Goal: Task Accomplishment & Management: Complete application form

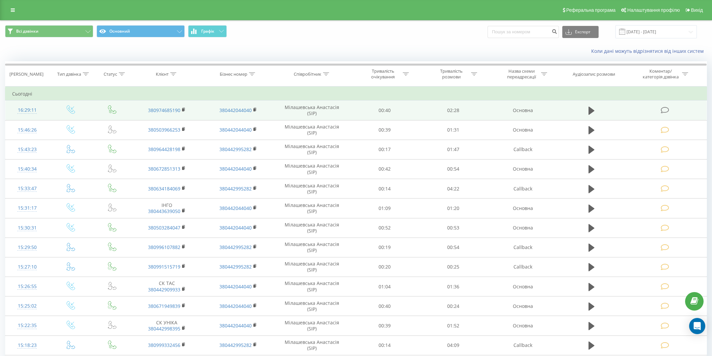
click at [667, 108] on icon at bounding box center [664, 110] width 8 height 7
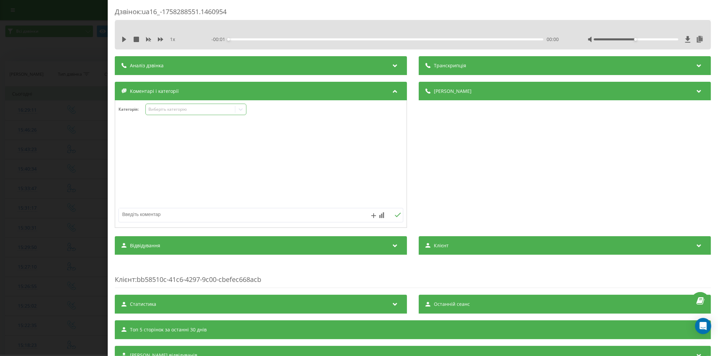
click at [161, 106] on div "Виберіть категорію" at bounding box center [195, 109] width 101 height 11
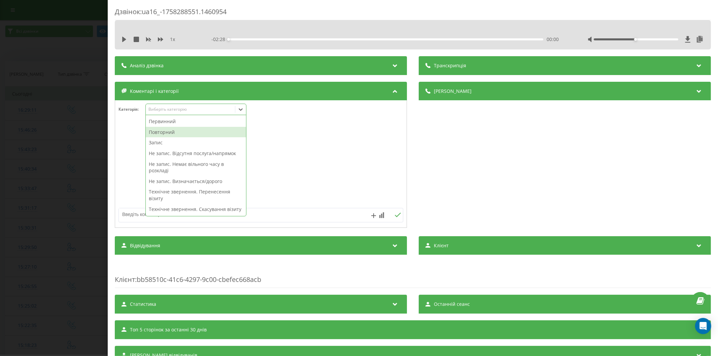
click at [174, 128] on div "Повторний" at bounding box center [196, 132] width 100 height 11
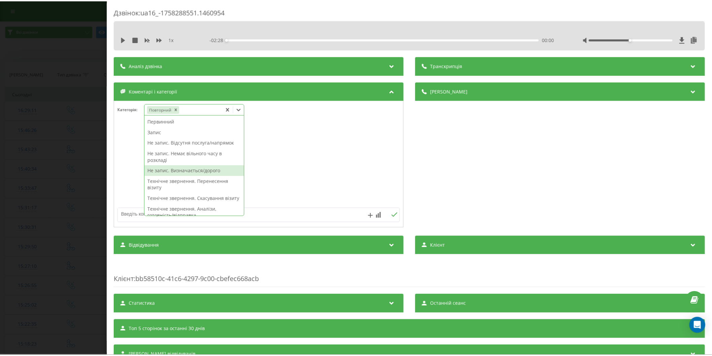
scroll to position [37, 0]
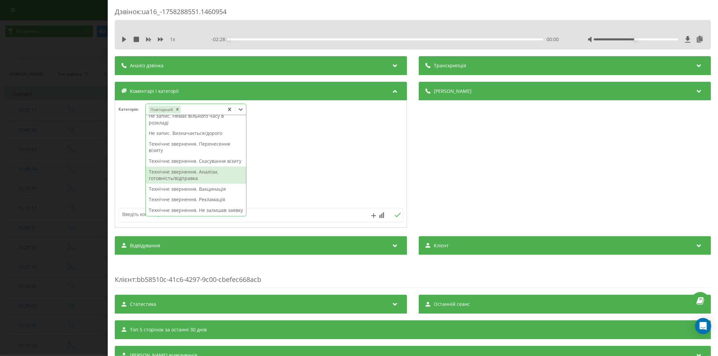
click at [196, 179] on div "Технічне звернення. Аналізи, готовність/відправка" at bounding box center [196, 175] width 100 height 17
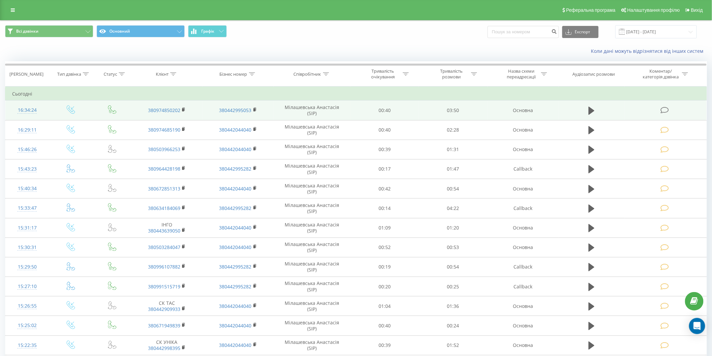
click at [666, 109] on icon at bounding box center [664, 110] width 8 height 7
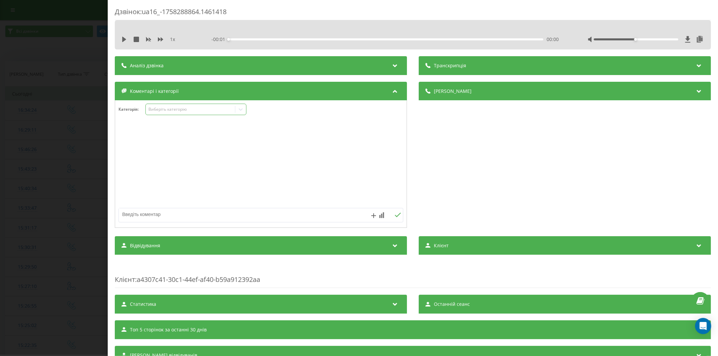
click at [169, 111] on div "Виберіть категорію" at bounding box center [190, 109] width 84 height 5
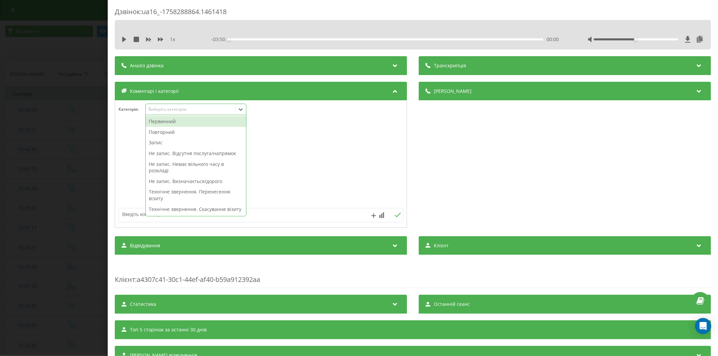
click at [164, 120] on div "Первинний" at bounding box center [196, 121] width 100 height 11
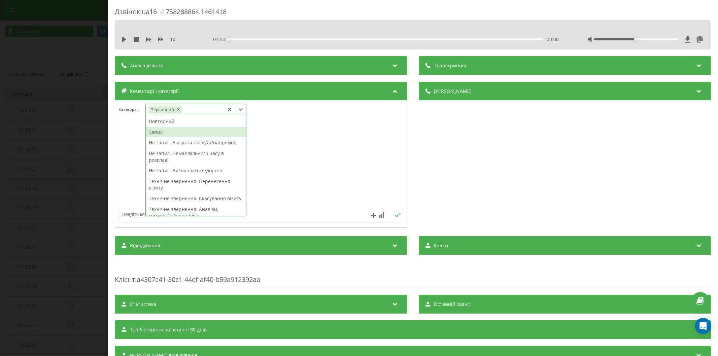
click at [170, 133] on div "Запис" at bounding box center [196, 132] width 100 height 11
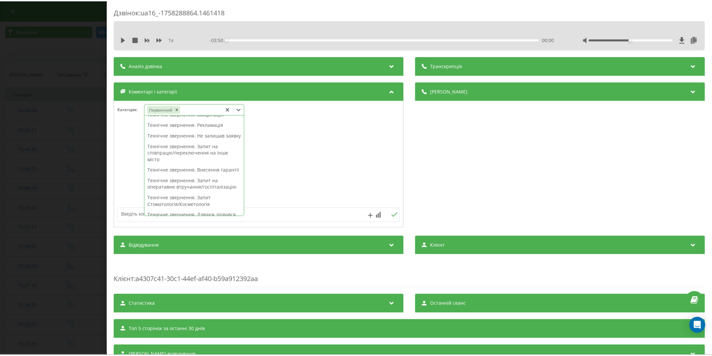
scroll to position [139, 0]
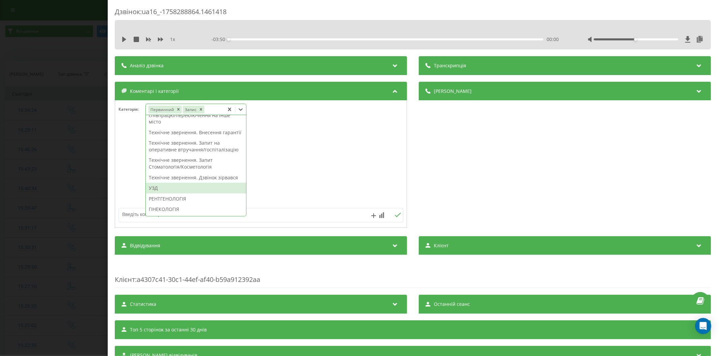
click at [172, 193] on div "УЗД" at bounding box center [196, 188] width 100 height 11
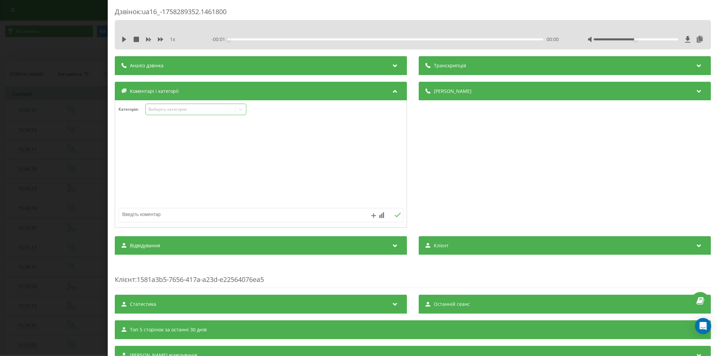
click at [166, 111] on div "Виберіть категорію" at bounding box center [190, 109] width 84 height 5
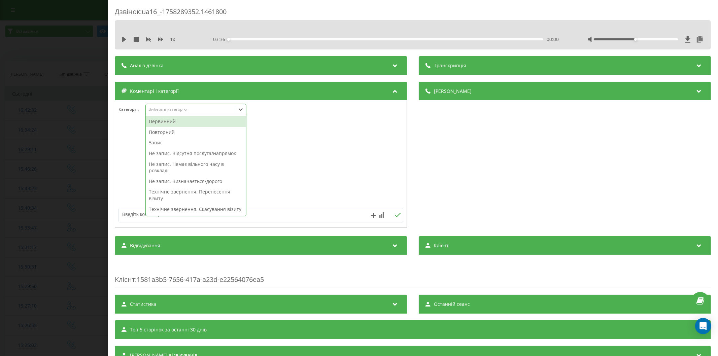
click at [174, 129] on div "Повторний" at bounding box center [196, 132] width 100 height 11
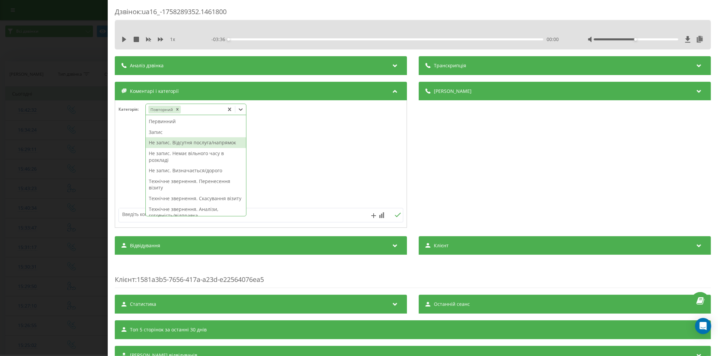
click at [166, 142] on div "Не запис. Відсутня послуга/напрямок" at bounding box center [196, 142] width 100 height 11
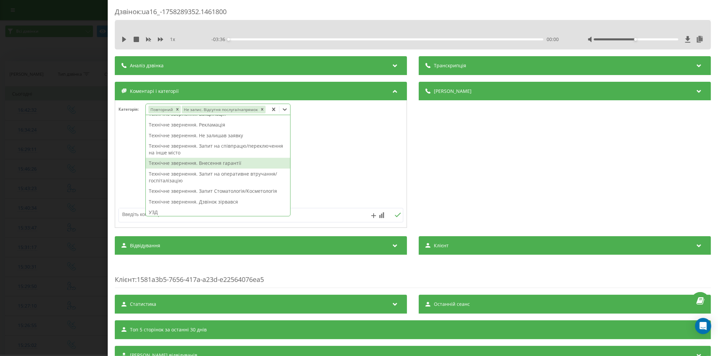
scroll to position [119, 0]
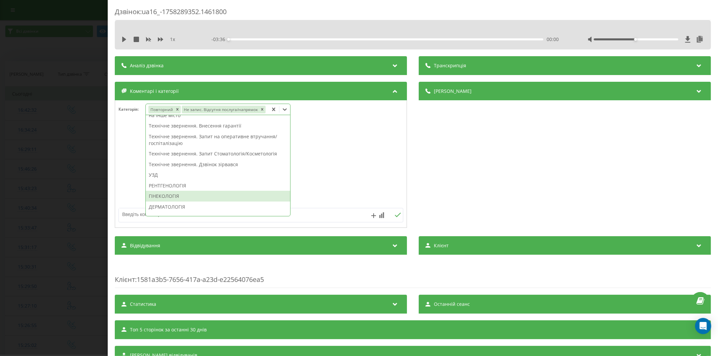
click at [164, 196] on div "ГІНЕКОЛОГІЯ" at bounding box center [218, 196] width 144 height 11
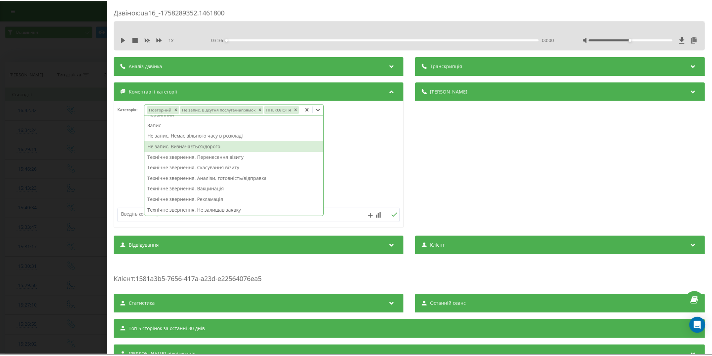
scroll to position [0, 0]
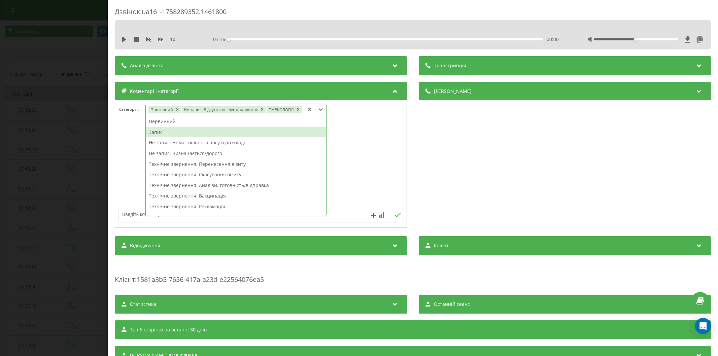
click at [167, 135] on div "Запис" at bounding box center [236, 132] width 180 height 11
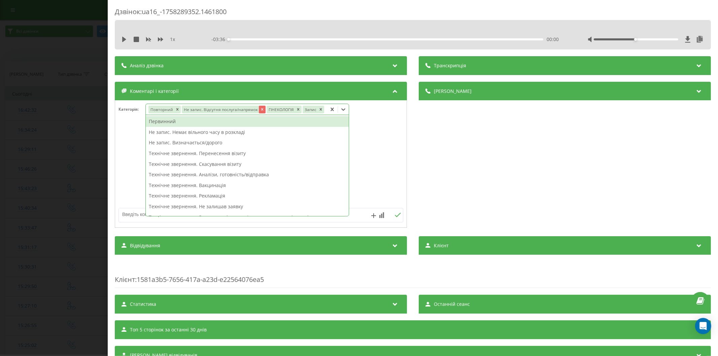
click at [259, 108] on icon "Remove Не запис. Відсутня послуга/напрямок" at bounding box center [261, 109] width 5 height 5
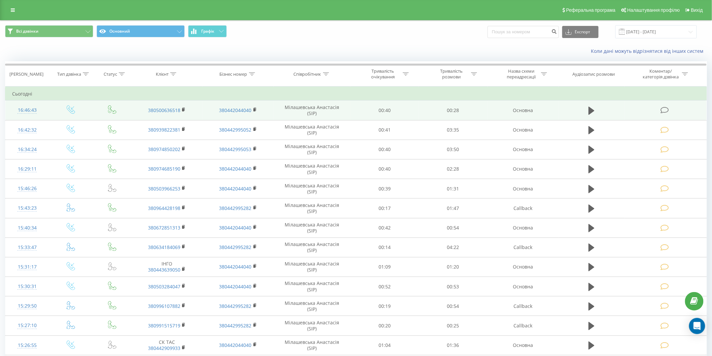
click at [668, 109] on icon at bounding box center [664, 110] width 8 height 7
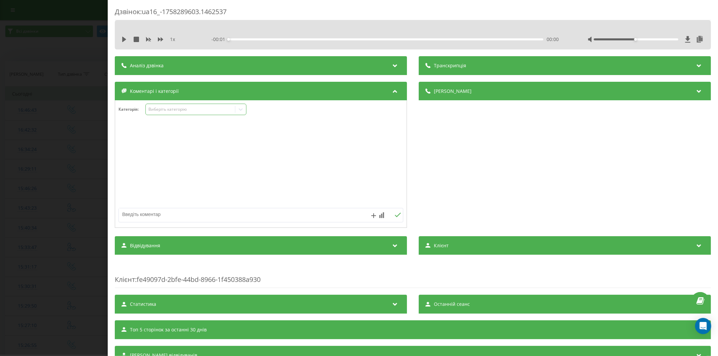
click at [174, 111] on div "Виберіть категорію" at bounding box center [190, 109] width 84 height 5
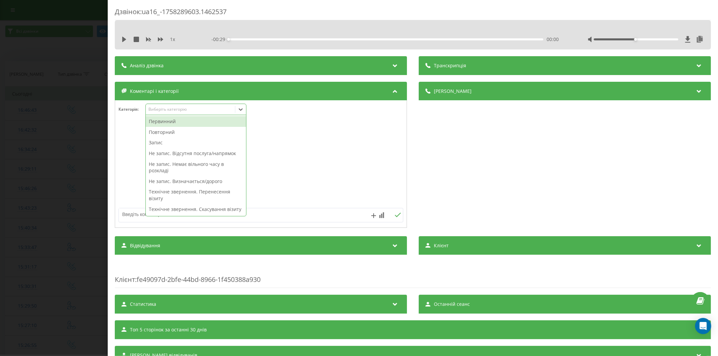
click at [159, 121] on div "Первинний" at bounding box center [196, 121] width 100 height 11
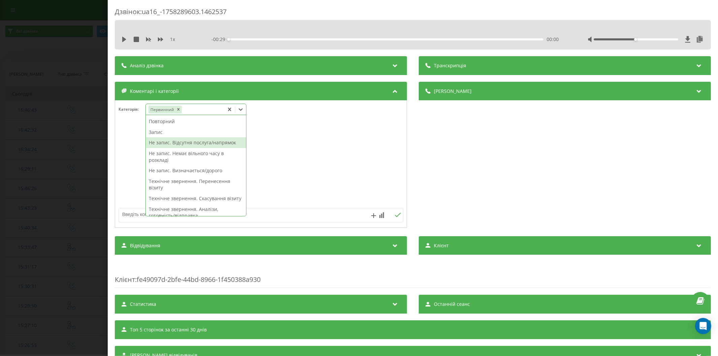
click at [196, 140] on div "Не запис. Відсутня послуга/напрямок" at bounding box center [196, 142] width 100 height 11
click at [137, 213] on textarea at bounding box center [232, 214] width 227 height 12
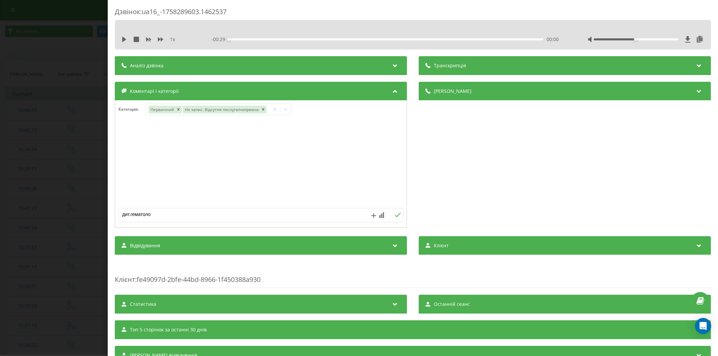
type textarea "дит.гематолог"
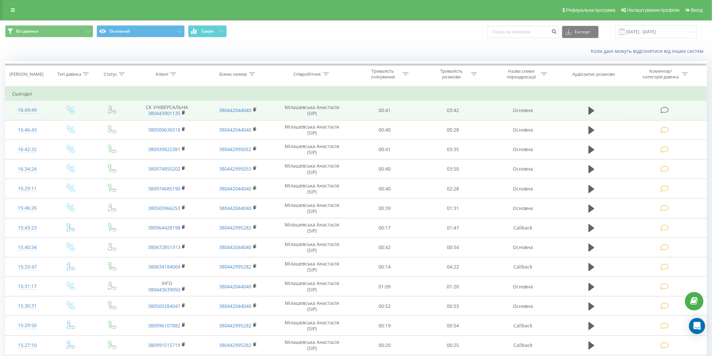
click at [665, 107] on icon at bounding box center [664, 110] width 8 height 7
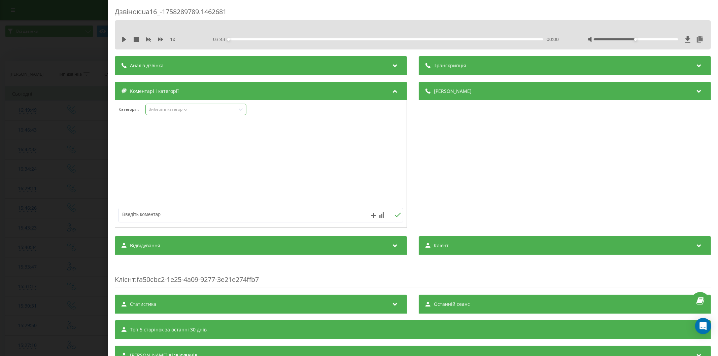
click at [189, 107] on div "Виберіть категорію" at bounding box center [190, 109] width 84 height 5
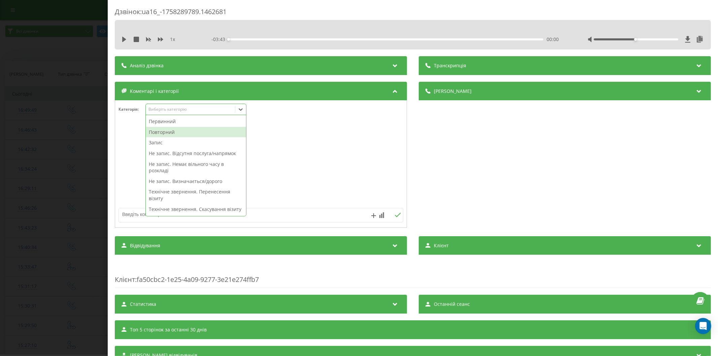
click at [169, 130] on div "Повторний" at bounding box center [196, 132] width 100 height 11
click at [171, 142] on div "Запис" at bounding box center [196, 142] width 100 height 11
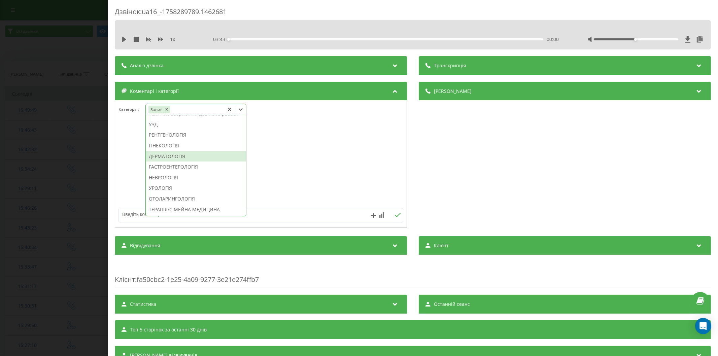
scroll to position [251, 0]
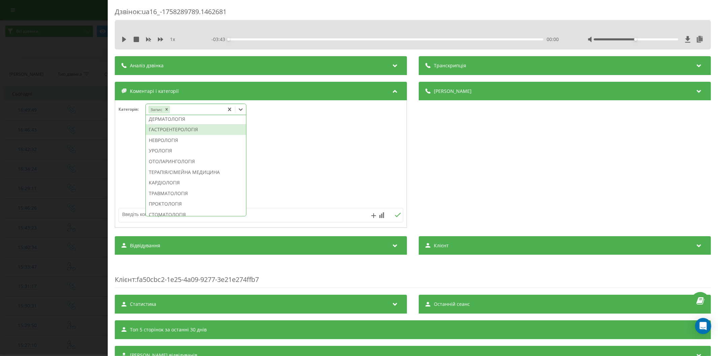
click at [176, 167] on div "ОТОЛАРИНГОЛОГІЯ" at bounding box center [196, 161] width 100 height 11
click at [170, 124] on div "ДЕРМАТОЛОГІЯ" at bounding box center [196, 119] width 100 height 11
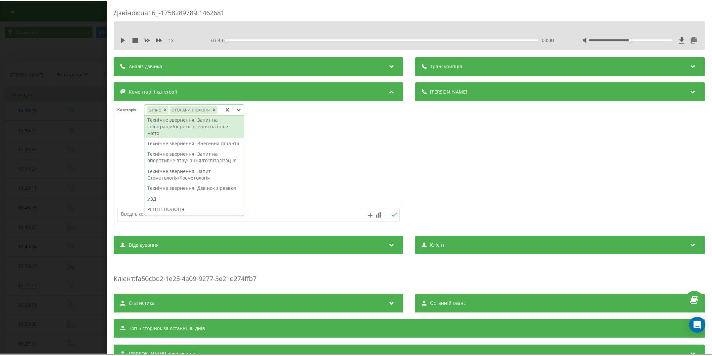
scroll to position [0, 0]
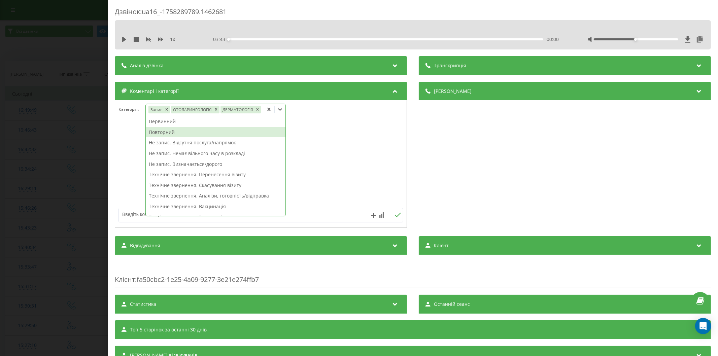
click at [166, 130] on div "Повторний" at bounding box center [216, 132] width 140 height 11
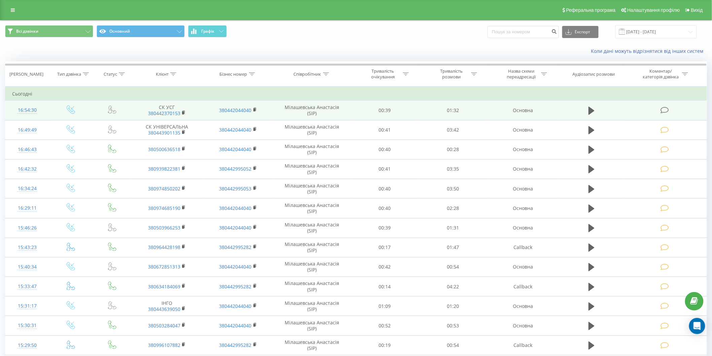
click icon
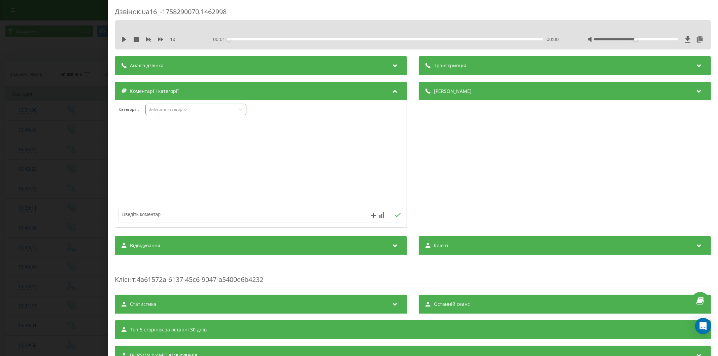
click div "Виберіть категорію"
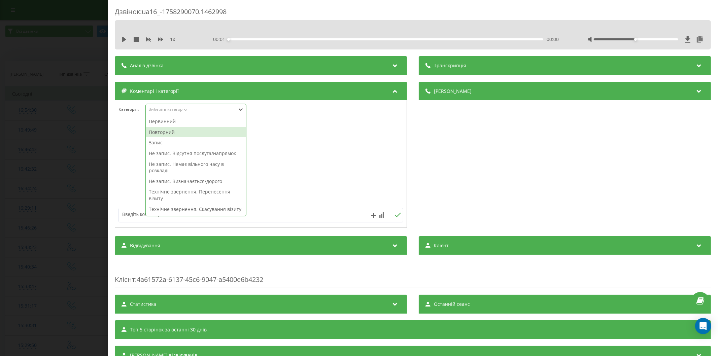
click div "Повторний"
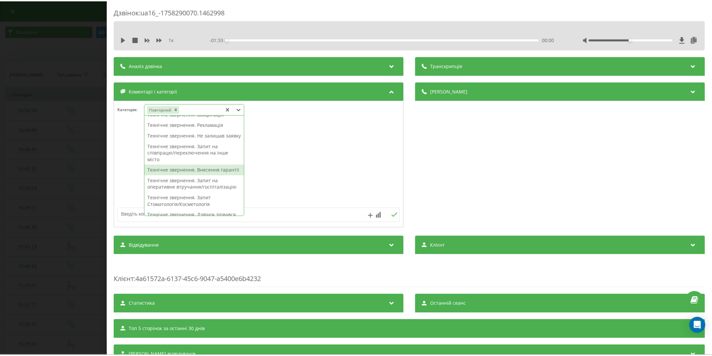
scroll to position [139, 0]
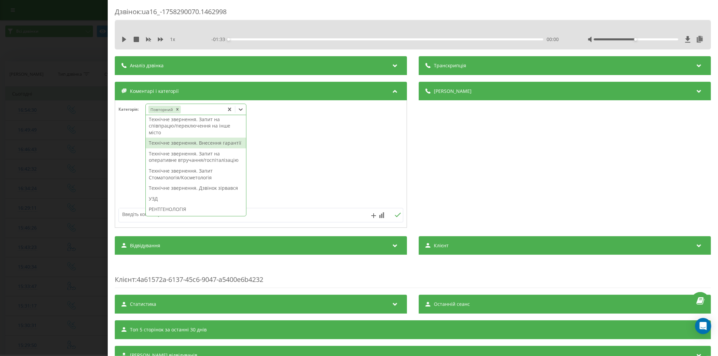
click div "Технічне звернення. Внесення гарантії"
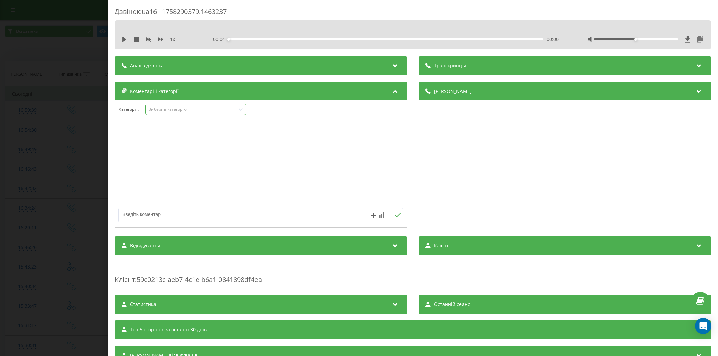
click at [170, 112] on div "Виберіть категорію" at bounding box center [190, 109] width 84 height 5
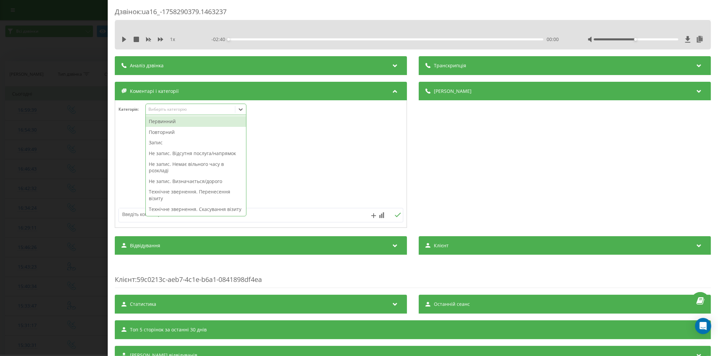
click at [171, 123] on div "Первинний" at bounding box center [196, 121] width 100 height 11
click at [166, 144] on div "Запис" at bounding box center [196, 142] width 100 height 11
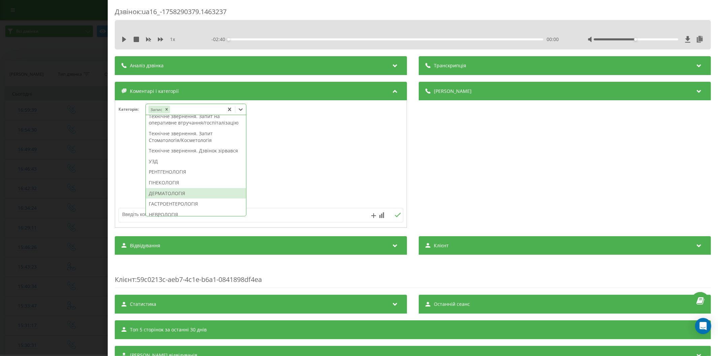
click at [193, 199] on div "ДЕРМАТОЛОГІЯ" at bounding box center [196, 193] width 100 height 11
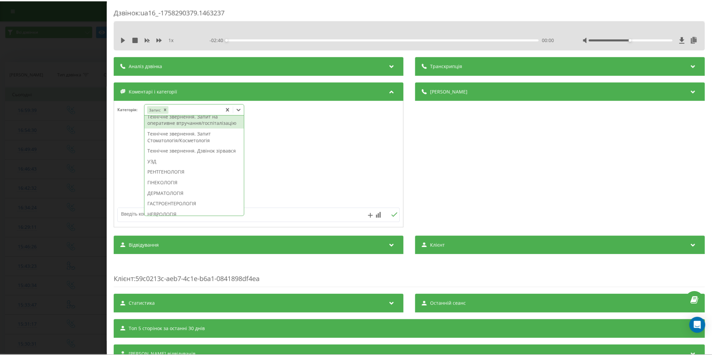
scroll to position [0, 0]
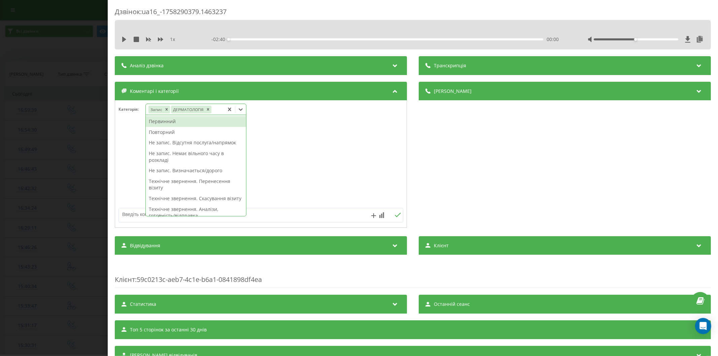
click at [158, 120] on div "Первинний" at bounding box center [196, 121] width 100 height 11
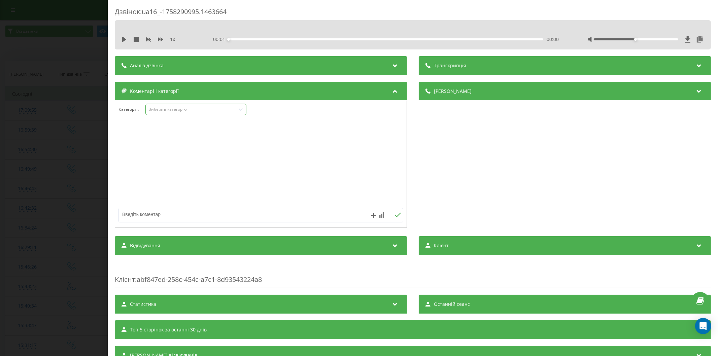
click at [180, 112] on div "Виберіть категорію" at bounding box center [190, 109] width 84 height 5
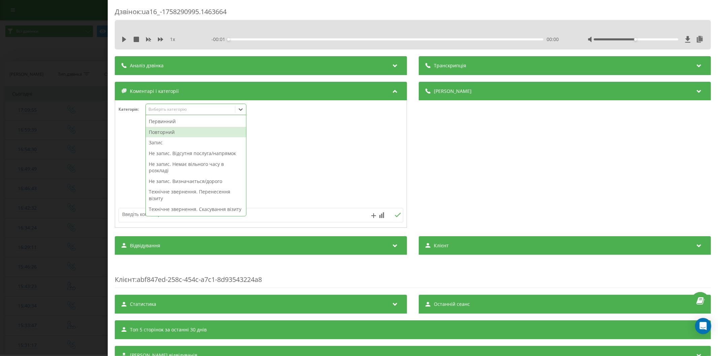
click at [166, 131] on div "Повторний" at bounding box center [196, 132] width 100 height 11
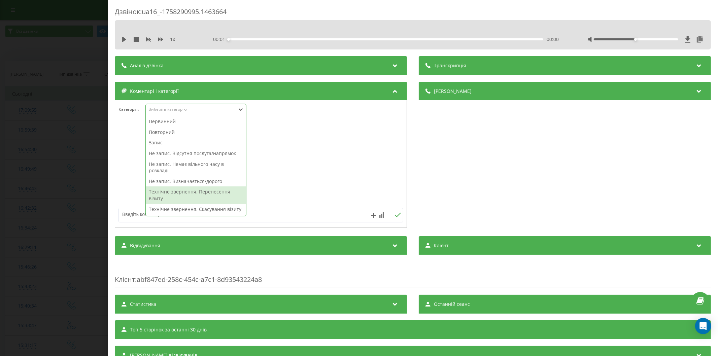
click at [138, 212] on textarea at bounding box center [232, 214] width 227 height 12
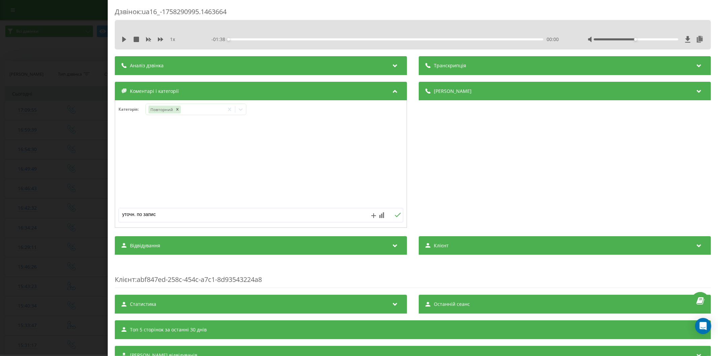
type textarea "уточн. по запису"
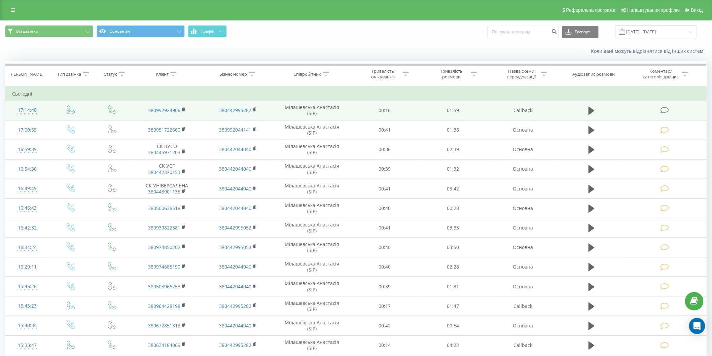
click at [664, 110] on icon at bounding box center [664, 110] width 8 height 7
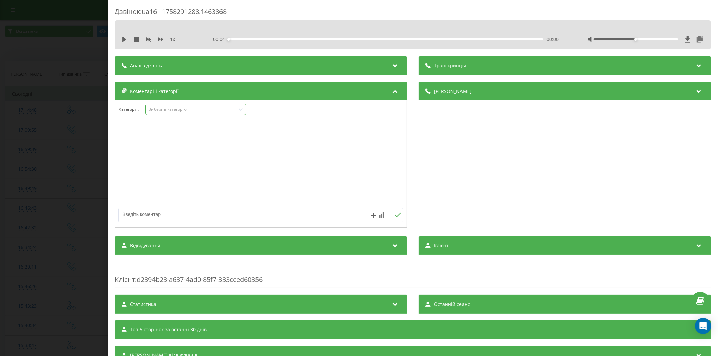
click at [183, 112] on div "Виберіть категорію" at bounding box center [190, 109] width 84 height 5
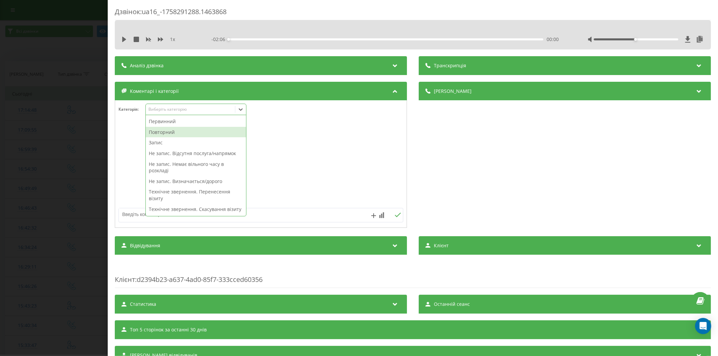
click at [174, 132] on div "Повторний" at bounding box center [196, 132] width 100 height 11
click at [174, 141] on div "Запис" at bounding box center [196, 142] width 100 height 11
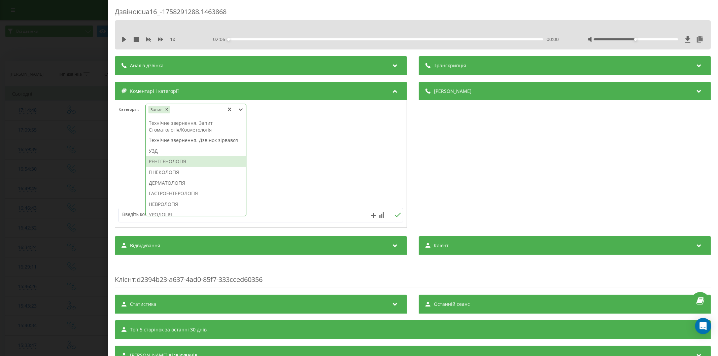
scroll to position [224, 0]
click at [179, 172] on div "НЕВРОЛОГІЯ" at bounding box center [196, 166] width 100 height 11
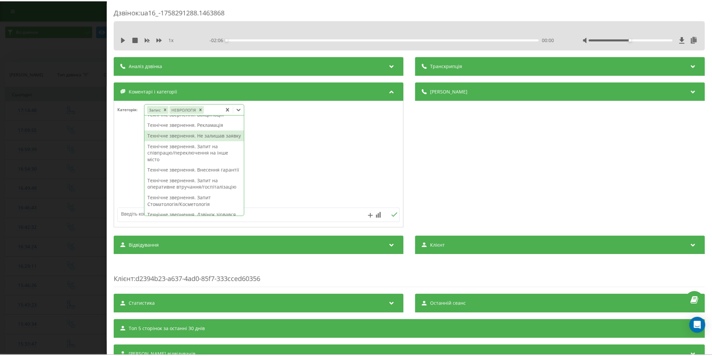
scroll to position [0, 0]
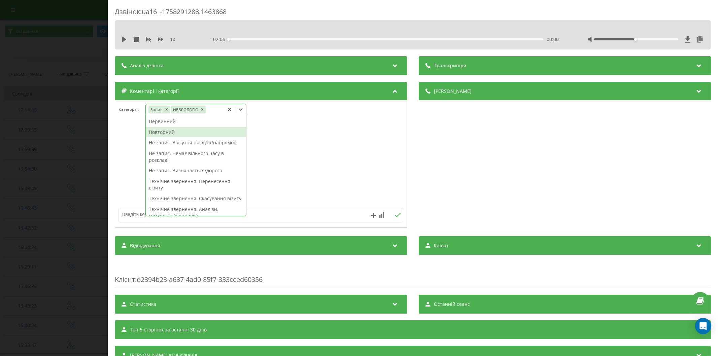
click at [159, 135] on div "Повторний" at bounding box center [196, 132] width 100 height 11
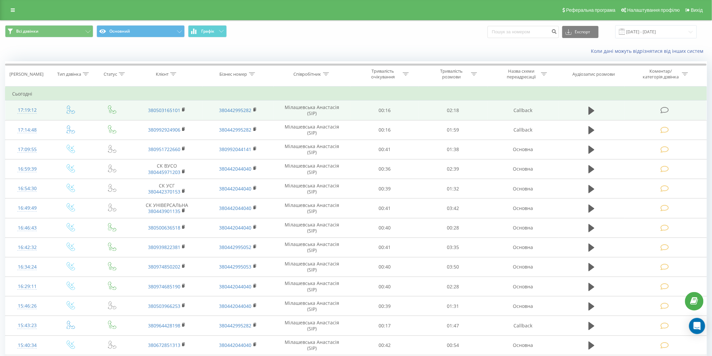
click at [664, 109] on icon at bounding box center [664, 110] width 8 height 7
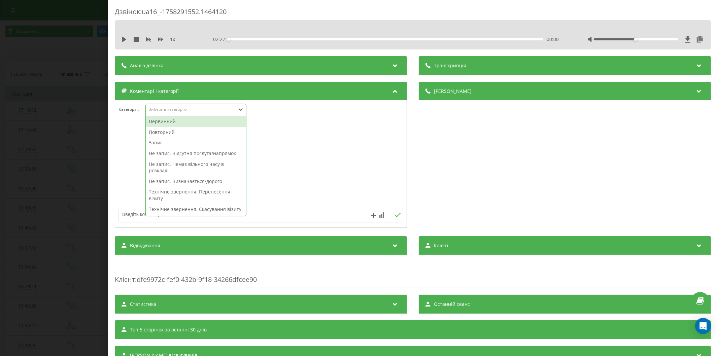
click at [193, 112] on div "Виберіть категорію" at bounding box center [190, 109] width 84 height 5
click at [180, 132] on div "Повторний" at bounding box center [196, 132] width 100 height 11
click at [180, 106] on div "Повторний" at bounding box center [185, 110] width 78 height 10
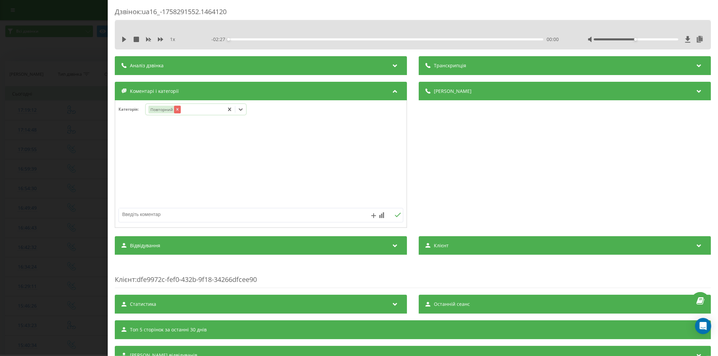
click at [178, 108] on icon "Remove Повторний" at bounding box center [177, 109] width 5 height 5
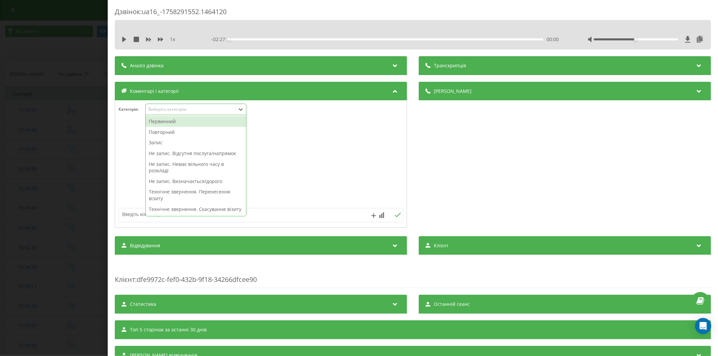
click at [186, 109] on div "Виберіть категорію" at bounding box center [190, 109] width 84 height 5
click at [175, 125] on div "Первинний" at bounding box center [196, 121] width 100 height 11
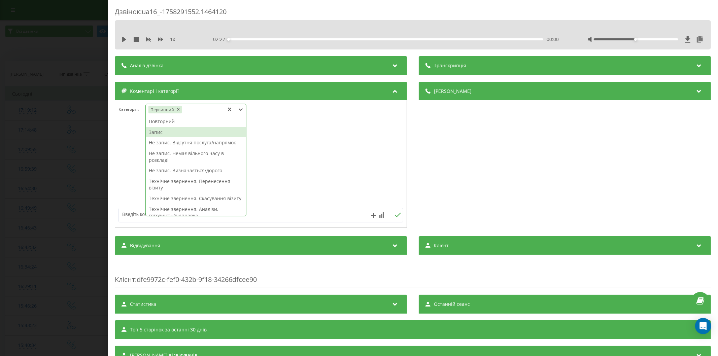
click at [176, 133] on div "Запис" at bounding box center [196, 132] width 100 height 11
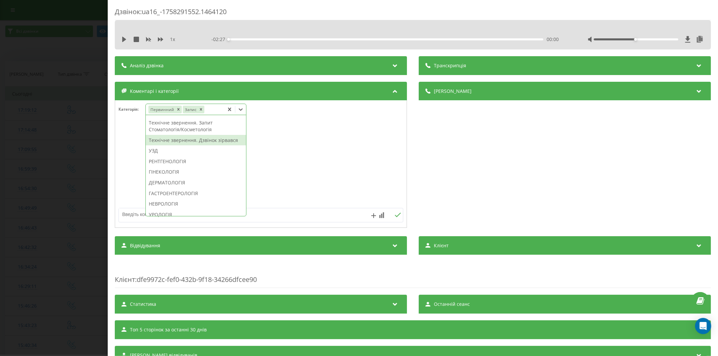
scroll to position [214, 0]
drag, startPoint x: 189, startPoint y: 163, endPoint x: 184, endPoint y: 164, distance: 5.1
click at [189, 151] on div "ДЕРМАТОЛОГІЯ" at bounding box center [196, 145] width 100 height 11
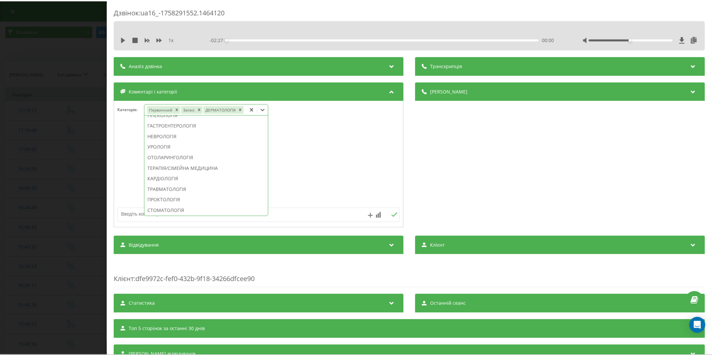
scroll to position [174, 0]
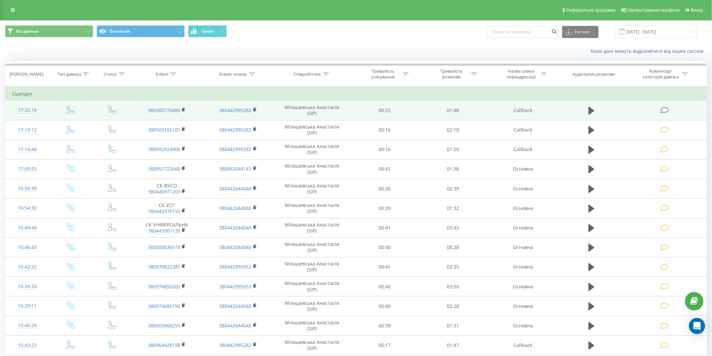
click at [663, 110] on icon at bounding box center [664, 110] width 8 height 7
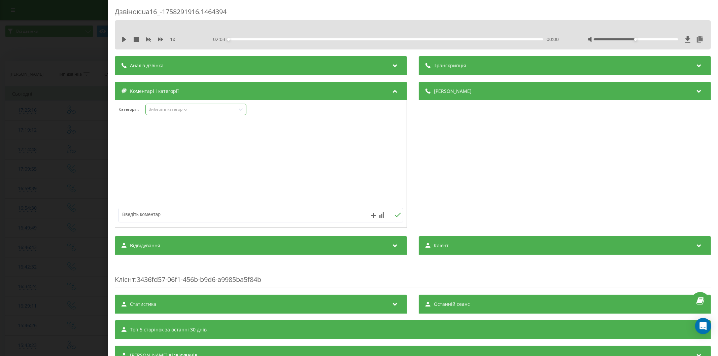
click at [157, 108] on div "Виберіть категорію" at bounding box center [190, 109] width 84 height 5
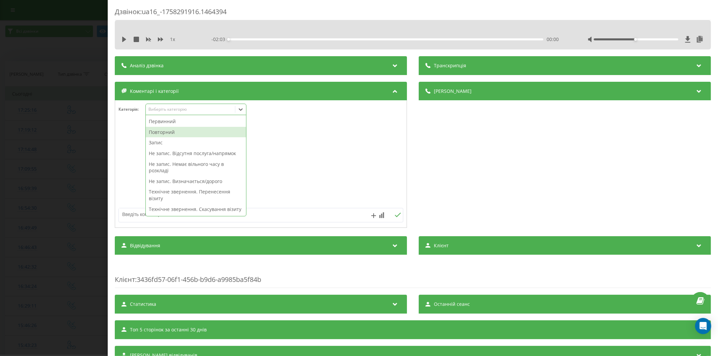
click at [189, 131] on div "Повторний" at bounding box center [196, 132] width 100 height 11
click at [189, 131] on div "Запис" at bounding box center [196, 132] width 100 height 11
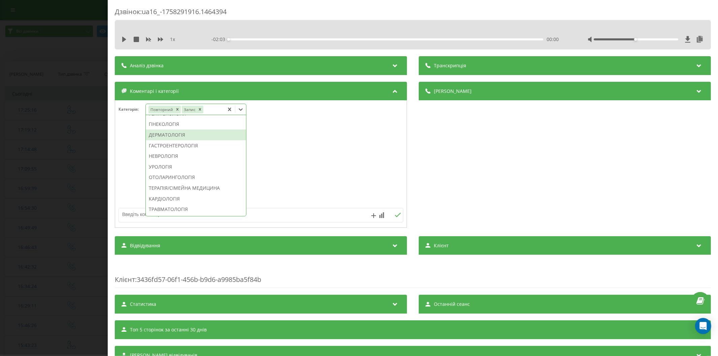
scroll to position [299, 0]
click at [164, 193] on div "ХіРУРГІЯ" at bounding box center [196, 187] width 100 height 11
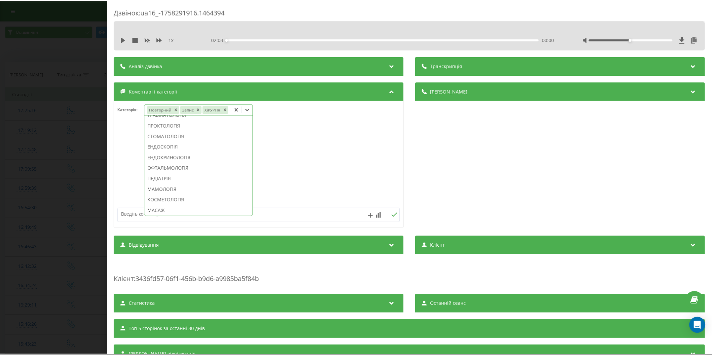
scroll to position [260, 0]
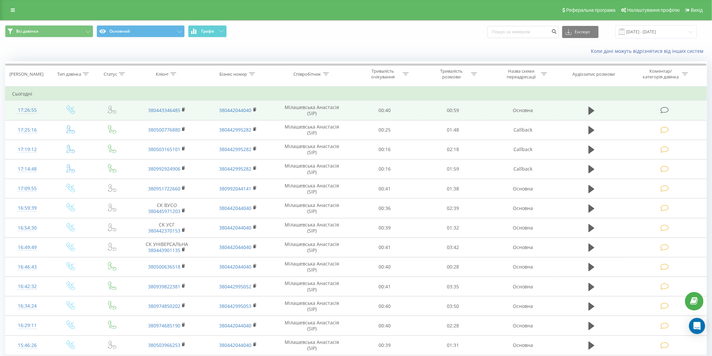
click at [663, 109] on icon at bounding box center [664, 110] width 8 height 7
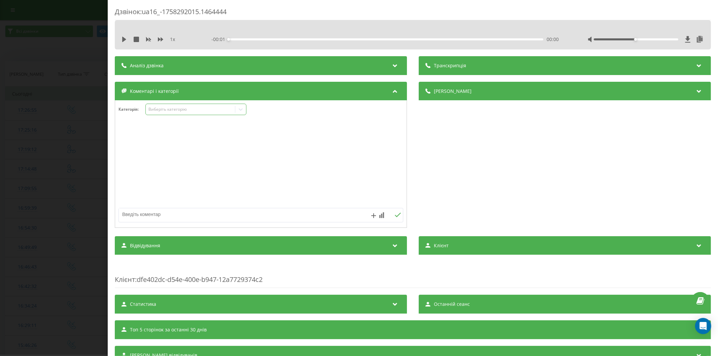
click at [168, 107] on div "Виберіть категорію" at bounding box center [190, 109] width 84 height 5
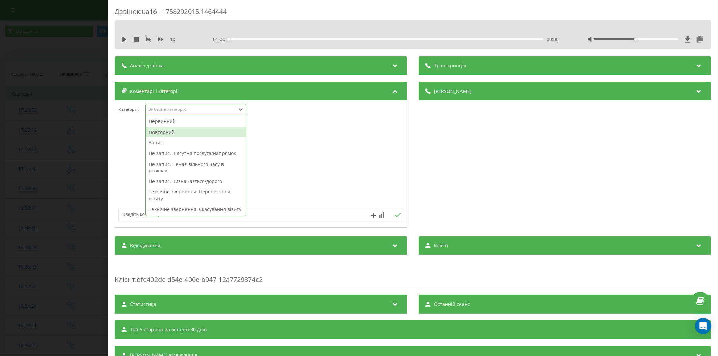
click at [166, 131] on div "Повторний" at bounding box center [196, 132] width 100 height 11
click at [180, 154] on div "Не запис. Відсутня послуга/напрямок" at bounding box center [196, 153] width 100 height 11
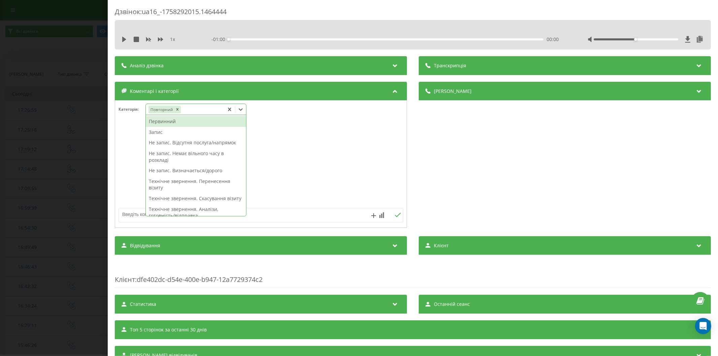
click at [199, 113] on div "Повторний" at bounding box center [185, 110] width 78 height 10
click at [189, 142] on div "Не запис. Відсутня послуга/напрямок" at bounding box center [196, 142] width 100 height 11
click at [136, 211] on textarea at bounding box center [232, 214] width 227 height 12
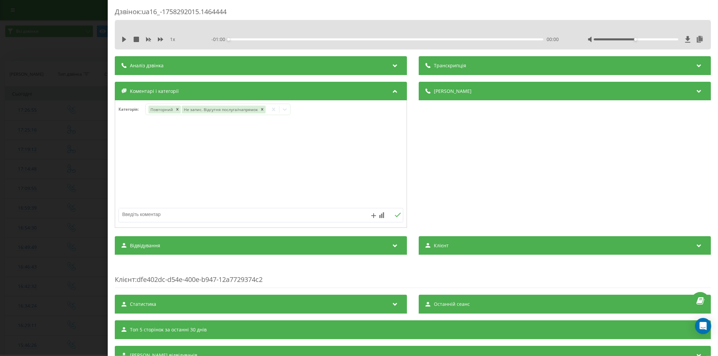
click at [136, 211] on textarea at bounding box center [232, 214] width 227 height 12
type textarea "виїзд педіатра (лівий берег)"
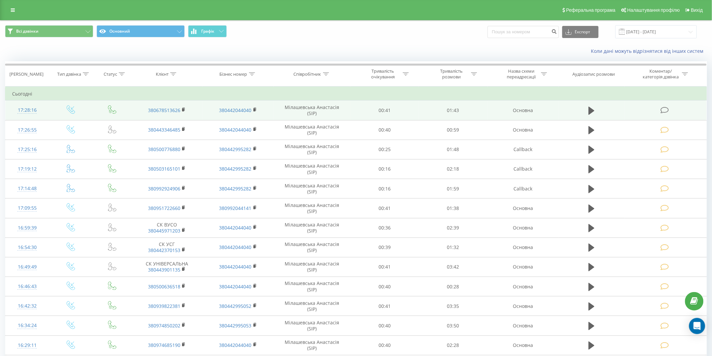
click at [664, 111] on icon at bounding box center [664, 110] width 8 height 7
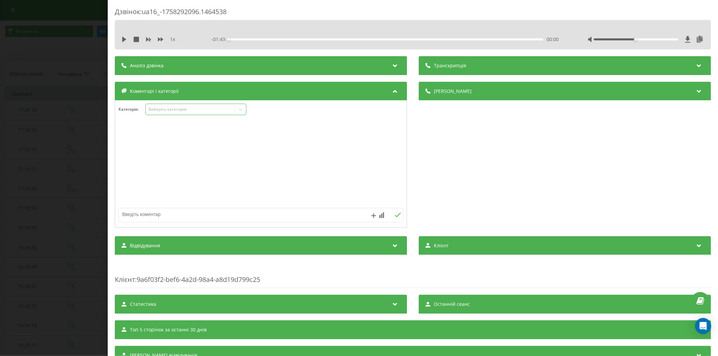
click at [181, 112] on div "Виберіть категорію" at bounding box center [190, 109] width 84 height 5
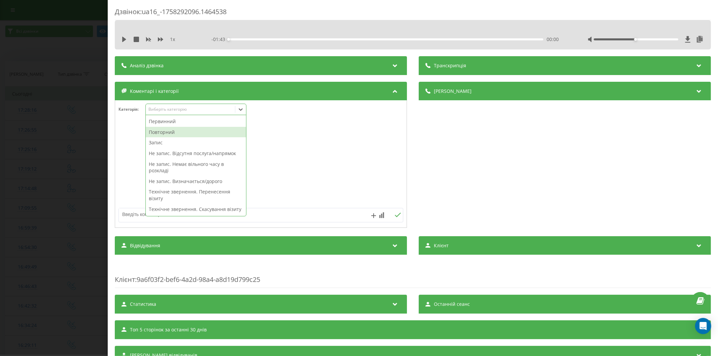
click at [167, 131] on div "Повторний" at bounding box center [196, 132] width 100 height 11
click at [172, 130] on div "Запис" at bounding box center [196, 132] width 100 height 11
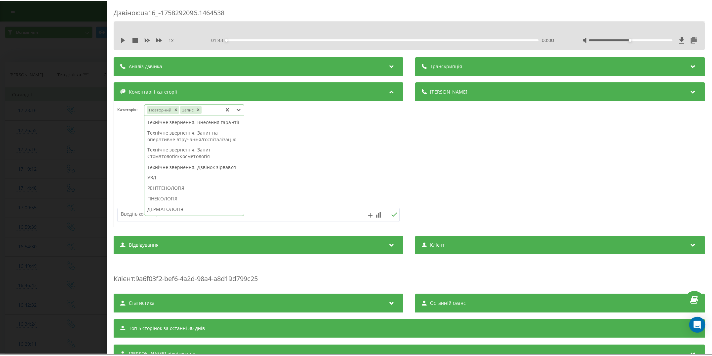
scroll to position [176, 0]
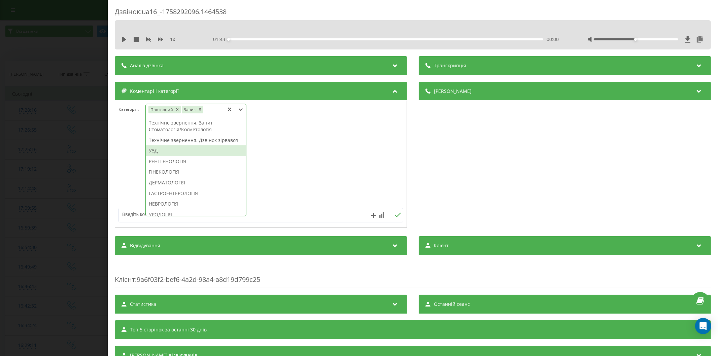
click at [166, 156] on div "УЗД" at bounding box center [196, 150] width 100 height 11
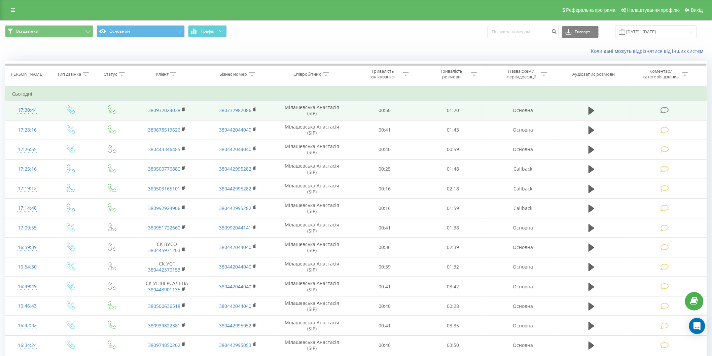
click at [665, 108] on icon at bounding box center [664, 110] width 8 height 7
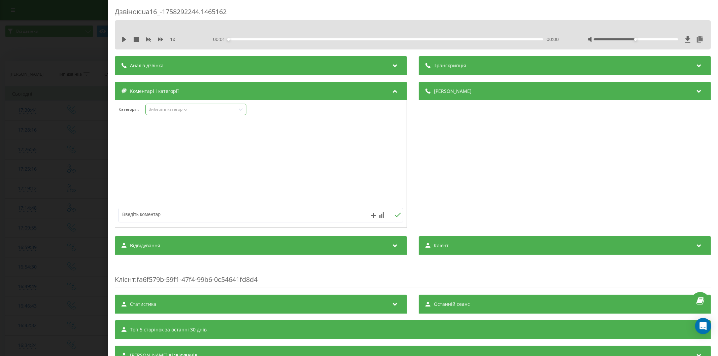
click at [186, 112] on div "Виберіть категорію" at bounding box center [190, 109] width 84 height 5
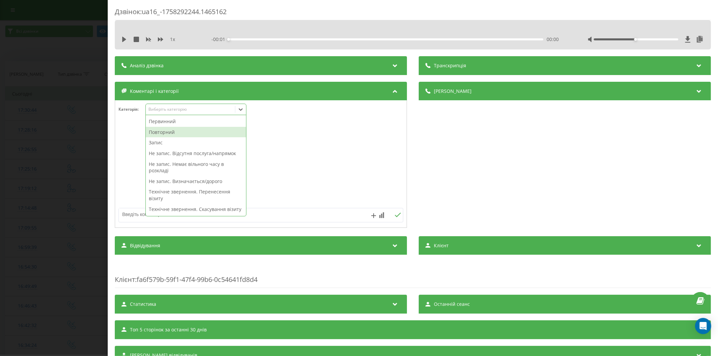
click at [180, 130] on div "Повторний" at bounding box center [196, 132] width 100 height 11
click at [162, 134] on div "Запис" at bounding box center [196, 132] width 100 height 11
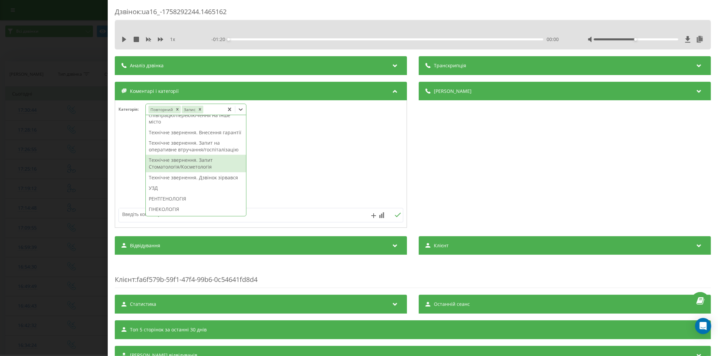
scroll to position [214, 0]
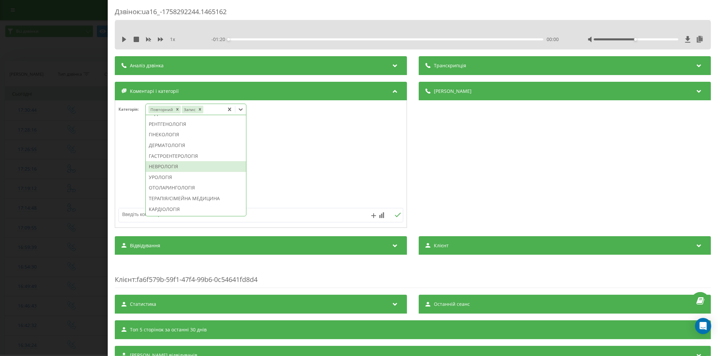
click at [173, 172] on div "НЕВРОЛОГІЯ" at bounding box center [196, 166] width 100 height 11
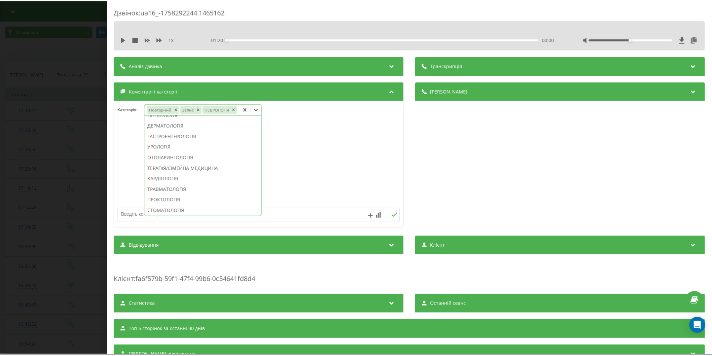
scroll to position [174, 0]
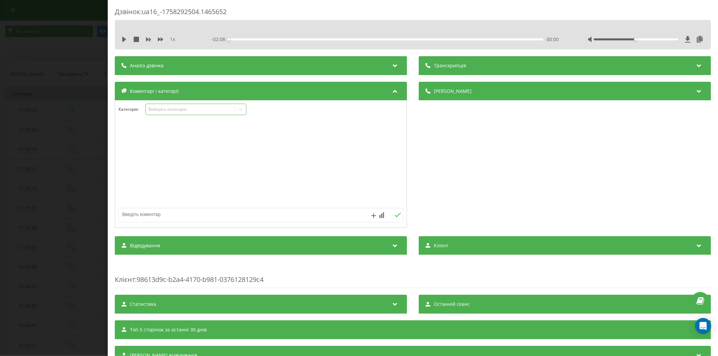
click at [160, 111] on div "Виберіть категорію" at bounding box center [190, 109] width 84 height 5
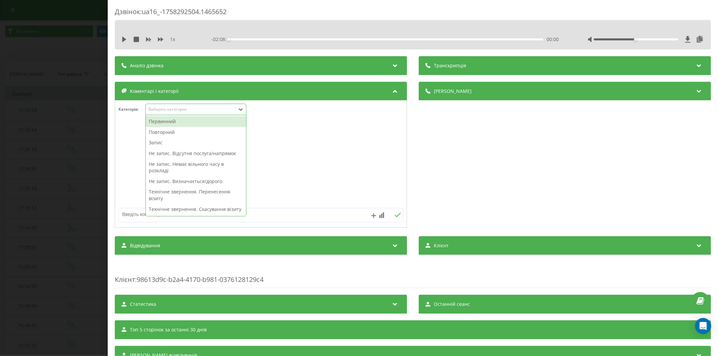
click at [164, 124] on div "Первинний" at bounding box center [196, 121] width 100 height 11
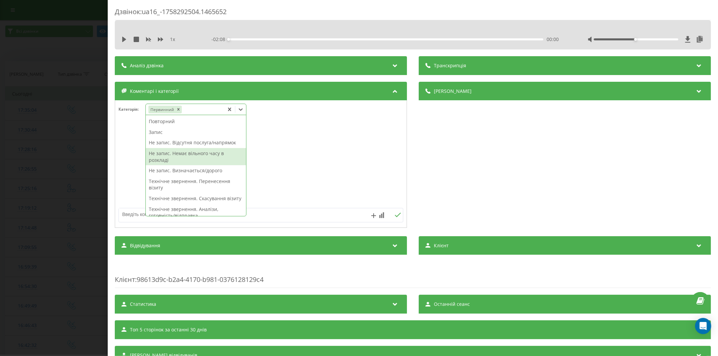
click at [191, 164] on div "Не запис. Немає вільного часу в розкладі" at bounding box center [196, 156] width 100 height 17
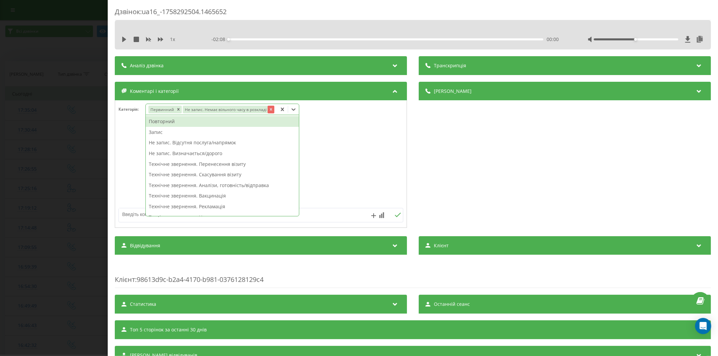
click at [268, 109] on icon "Remove Не запис. Немає вільного часу в розкладі" at bounding box center [270, 109] width 5 height 5
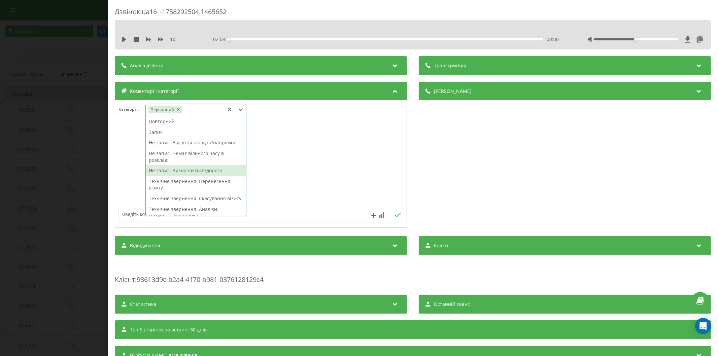
click at [193, 171] on div "Не запис. Визначається/дорого" at bounding box center [196, 170] width 100 height 11
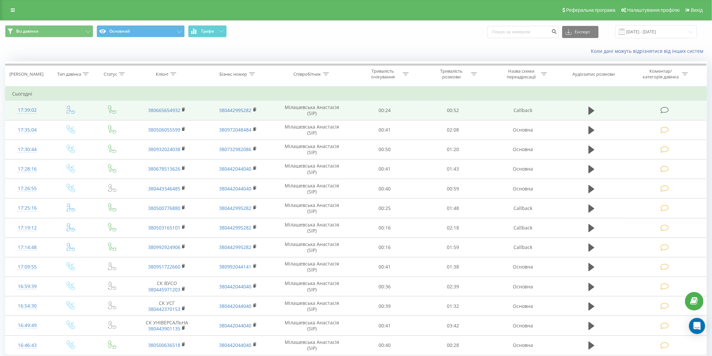
click at [664, 109] on icon at bounding box center [664, 110] width 8 height 7
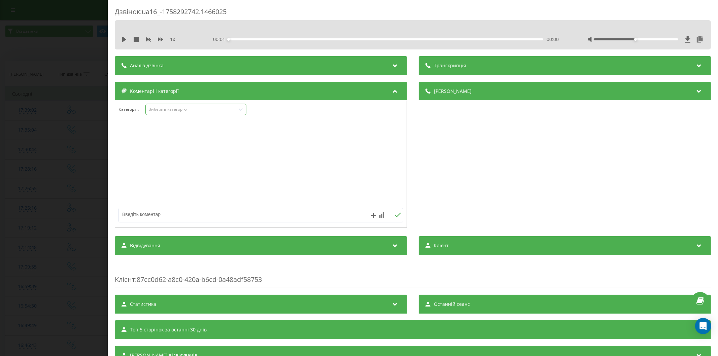
click at [174, 108] on div "Виберіть категорію" at bounding box center [190, 109] width 84 height 5
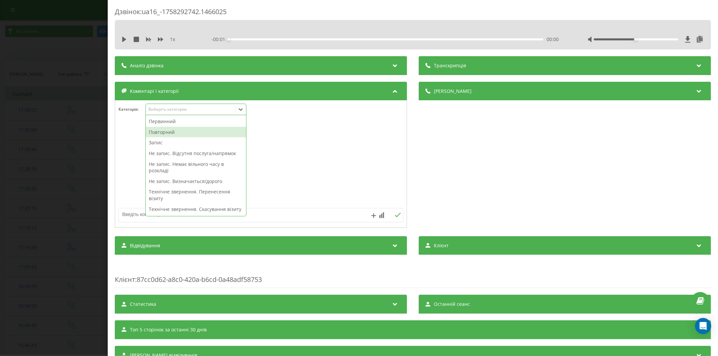
click at [169, 131] on div "Повторний" at bounding box center [196, 132] width 100 height 11
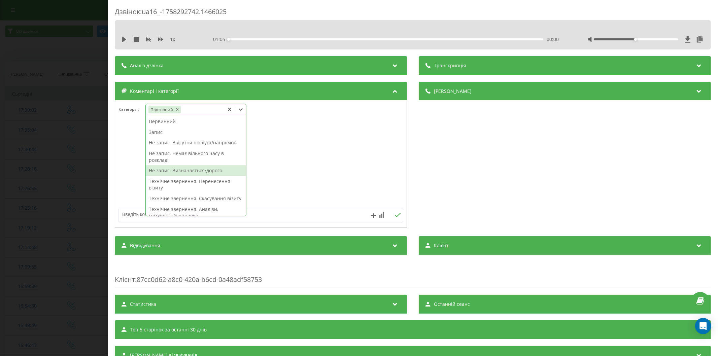
click at [167, 169] on div "Не запис. Визначається/дорого" at bounding box center [196, 170] width 100 height 11
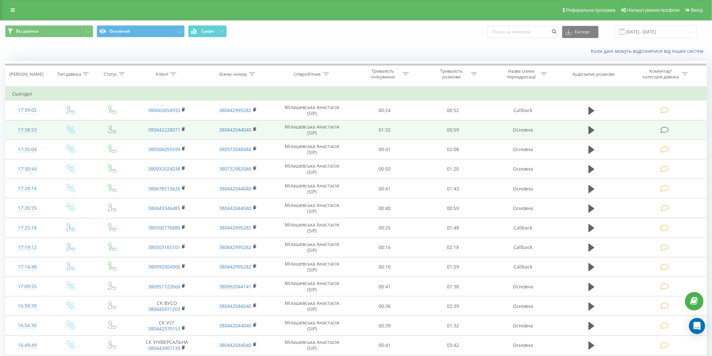
click at [665, 129] on icon at bounding box center [664, 129] width 8 height 7
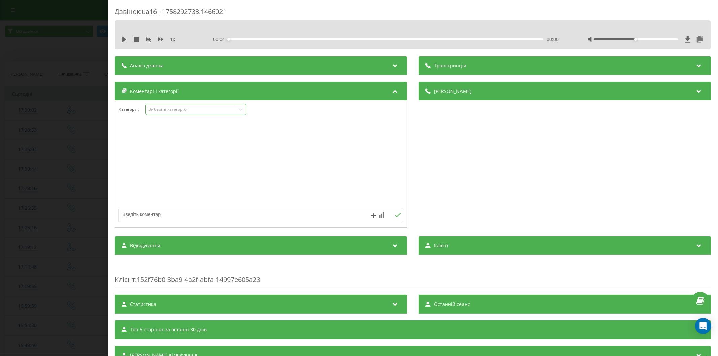
click at [182, 107] on div "Виберіть категорію" at bounding box center [190, 109] width 84 height 5
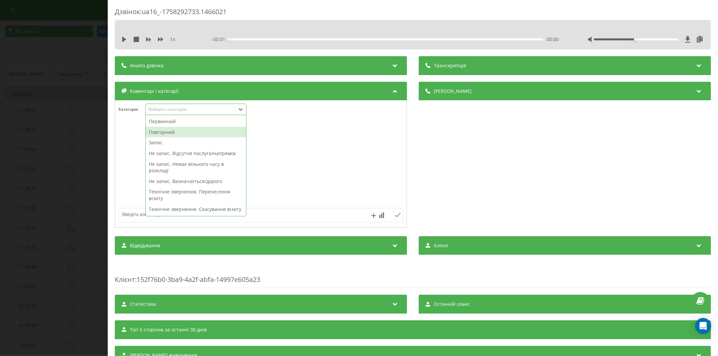
click at [167, 132] on div "Повторний" at bounding box center [196, 132] width 100 height 11
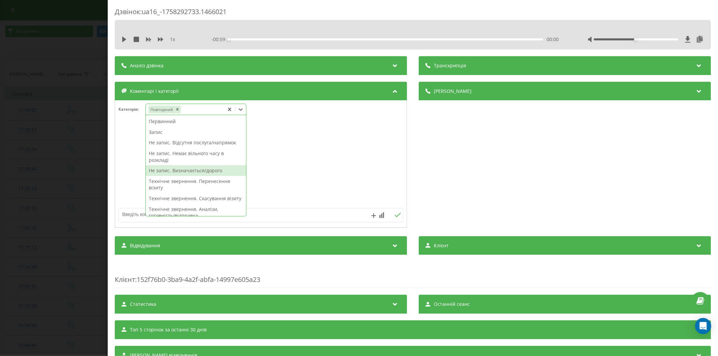
click at [189, 173] on div "Не запис. Визначається/дорого" at bounding box center [196, 170] width 100 height 11
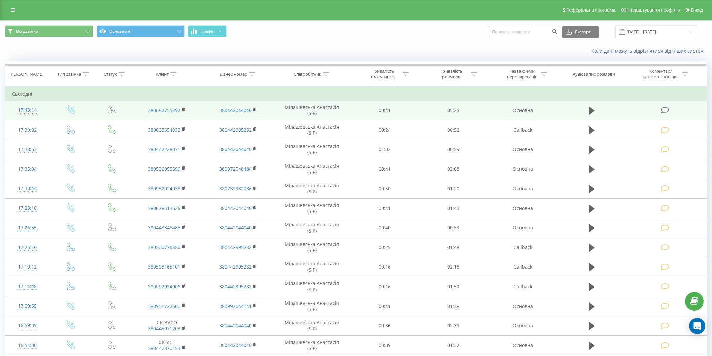
click at [664, 108] on icon at bounding box center [664, 110] width 8 height 7
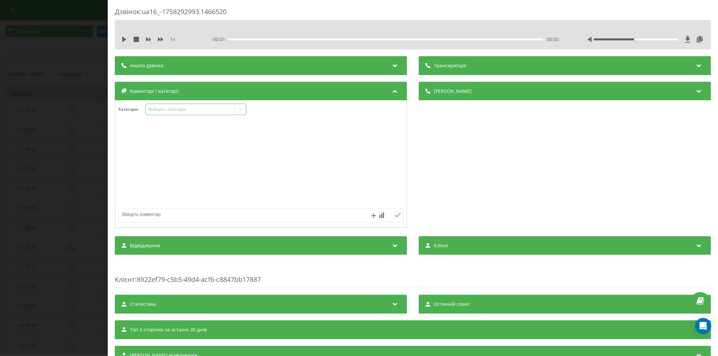
click at [172, 108] on div "Виберіть категорію" at bounding box center [190, 109] width 84 height 5
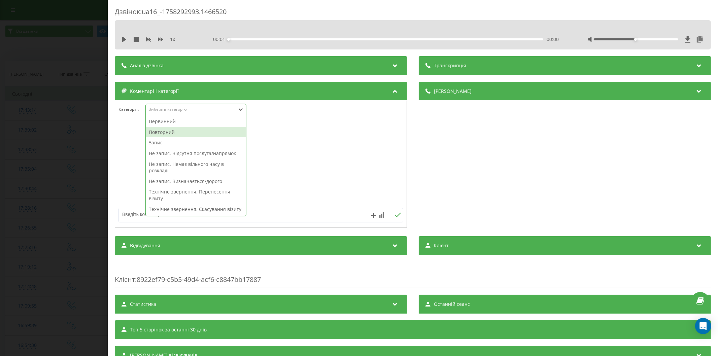
click at [166, 129] on div "Повторний" at bounding box center [196, 132] width 100 height 11
click at [169, 141] on div "Запис" at bounding box center [196, 142] width 100 height 11
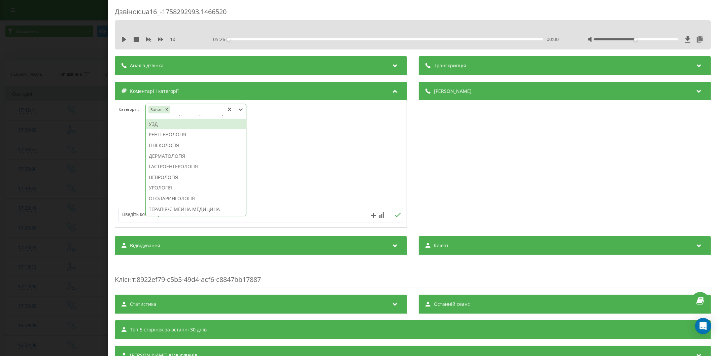
click at [151, 130] on div "УЗД" at bounding box center [196, 124] width 100 height 11
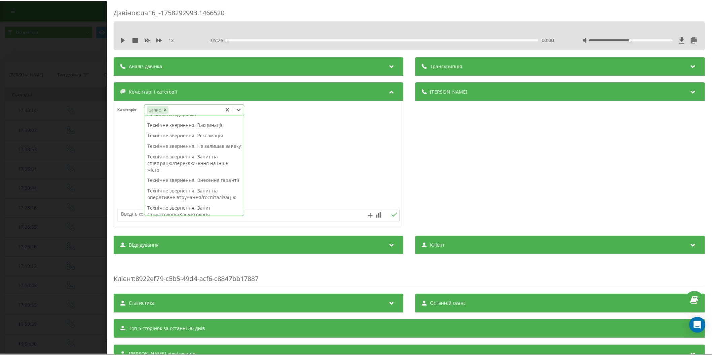
scroll to position [0, 0]
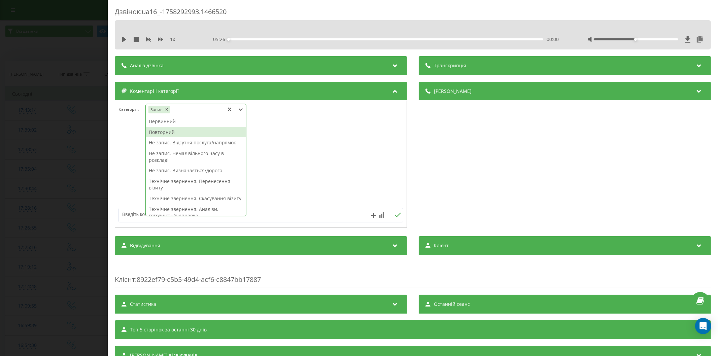
click at [159, 135] on div "Повторний" at bounding box center [196, 132] width 100 height 11
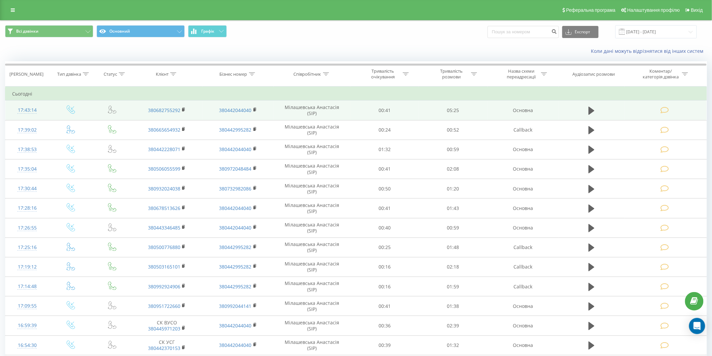
click at [665, 110] on icon at bounding box center [664, 110] width 8 height 7
click at [664, 108] on icon at bounding box center [664, 110] width 8 height 7
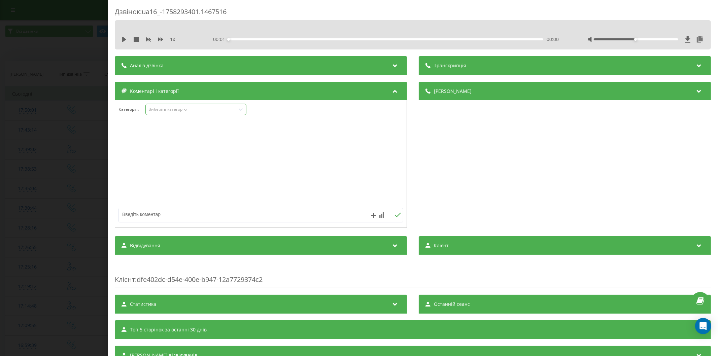
click at [177, 110] on div "Виберіть категорію" at bounding box center [190, 109] width 84 height 5
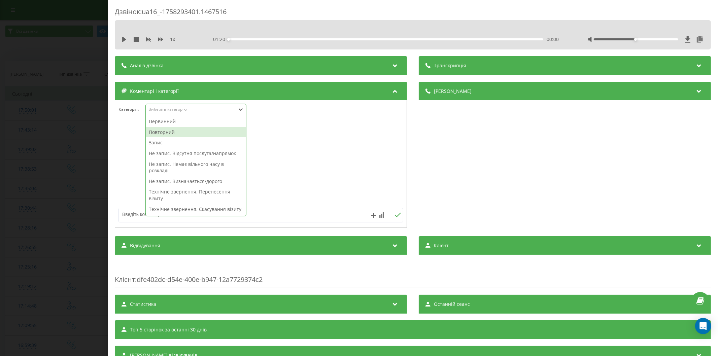
click at [179, 129] on div "Повторний" at bounding box center [196, 132] width 100 height 11
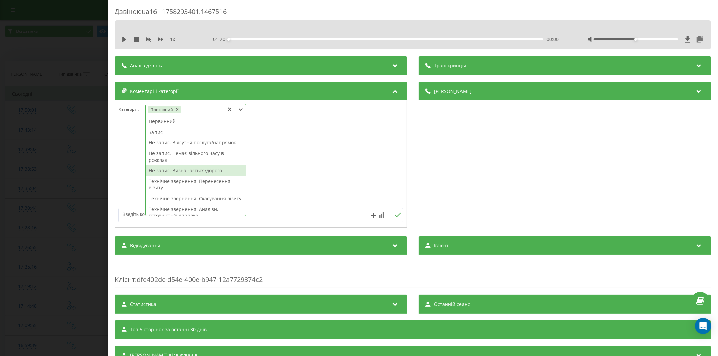
click at [199, 169] on div "Не запис. Визначається/дорого" at bounding box center [196, 170] width 100 height 11
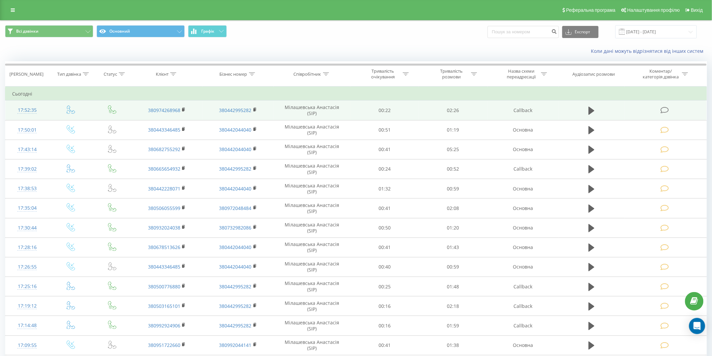
click at [665, 108] on icon at bounding box center [664, 110] width 8 height 7
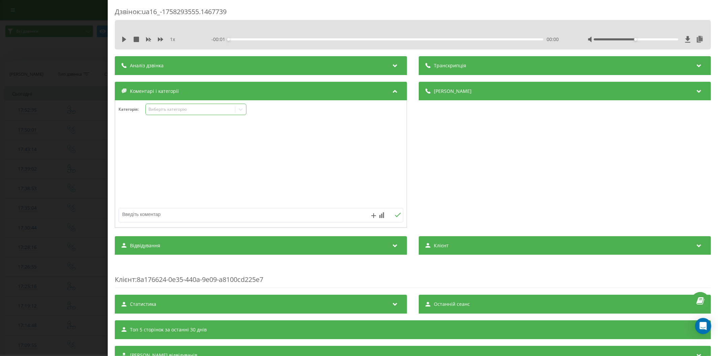
click at [177, 109] on div "Виберіть категорію" at bounding box center [190, 109] width 84 height 5
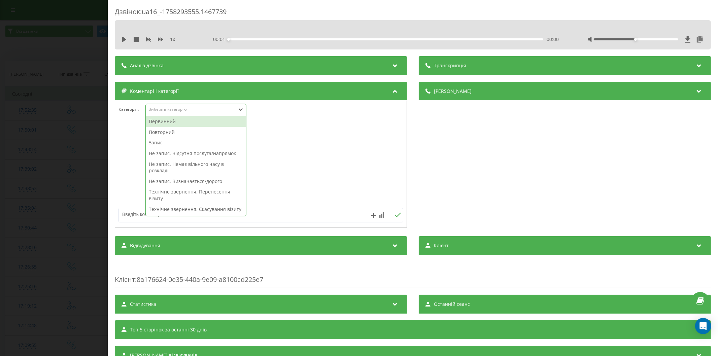
click at [168, 119] on div "Первинний" at bounding box center [196, 121] width 100 height 11
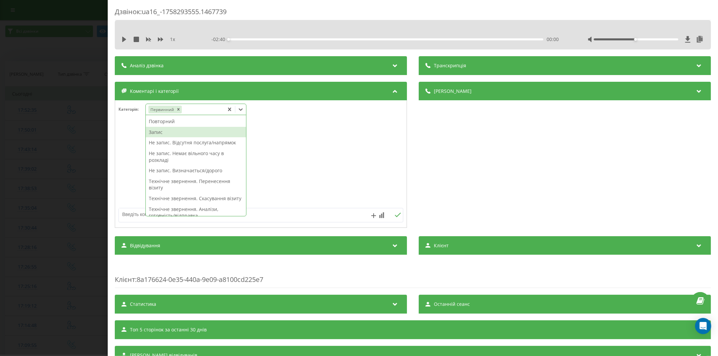
click at [168, 134] on div "Запис" at bounding box center [196, 132] width 100 height 11
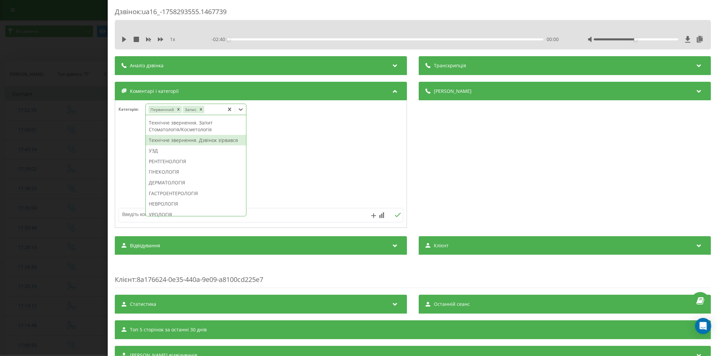
scroll to position [251, 0]
click at [174, 135] on div "НЕВРОЛОГІЯ" at bounding box center [196, 129] width 100 height 11
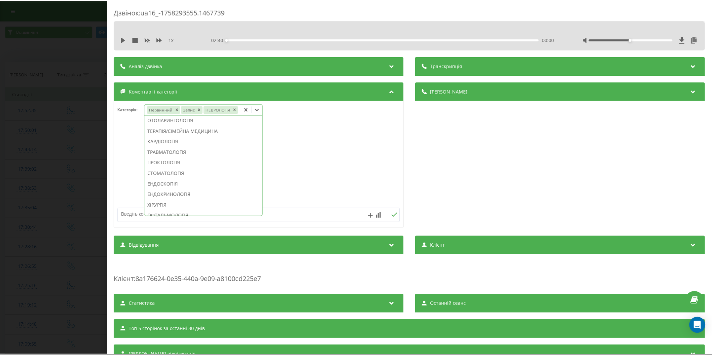
scroll to position [211, 0]
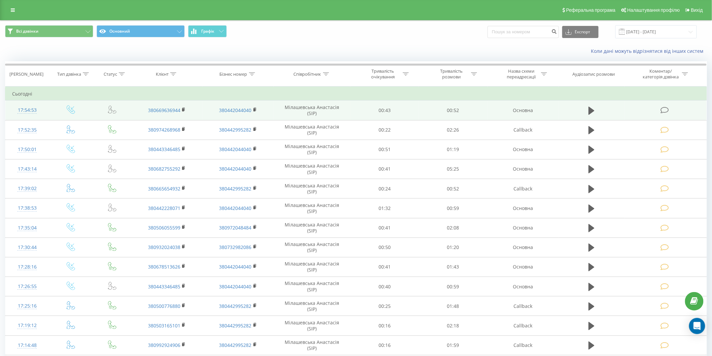
click at [664, 110] on icon at bounding box center [664, 110] width 8 height 7
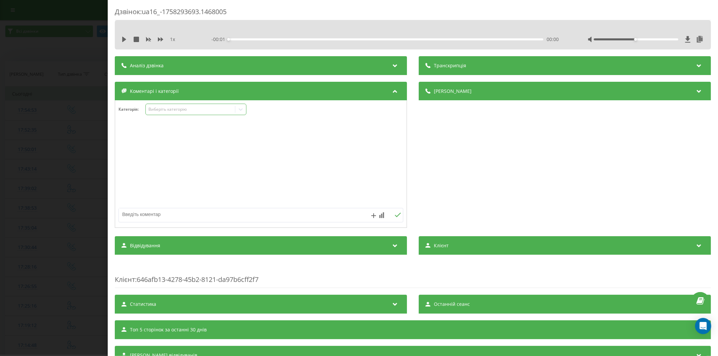
click at [157, 111] on div "Виберіть категорію" at bounding box center [190, 109] width 84 height 5
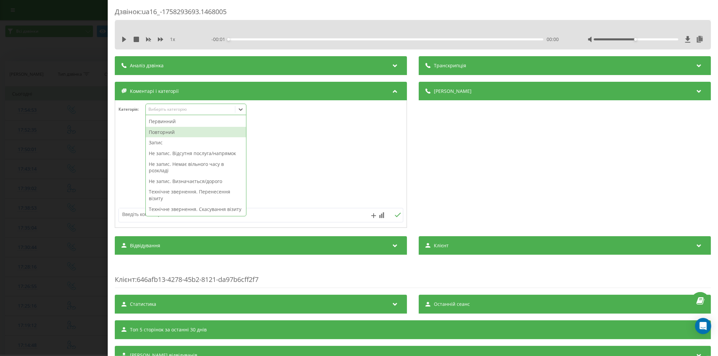
click at [159, 132] on div "Повторний" at bounding box center [196, 132] width 100 height 11
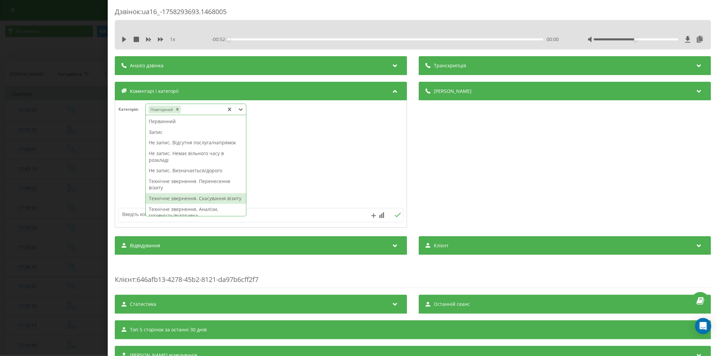
click at [194, 201] on div "Технічне звернення. Скасування візиту" at bounding box center [196, 198] width 100 height 11
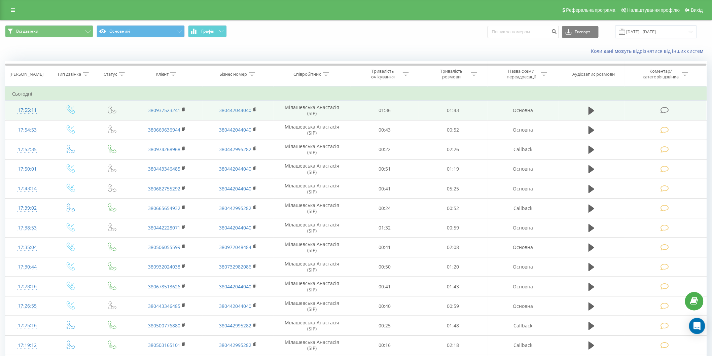
click at [666, 110] on icon at bounding box center [664, 110] width 8 height 7
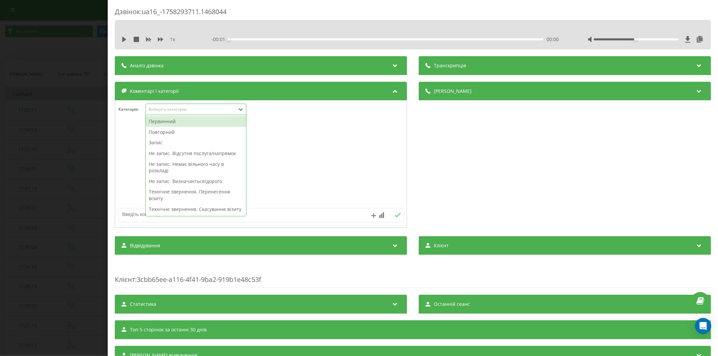
click at [169, 109] on div "Виберіть категорію" at bounding box center [190, 109] width 84 height 5
click at [160, 133] on div "Повторний" at bounding box center [196, 132] width 100 height 11
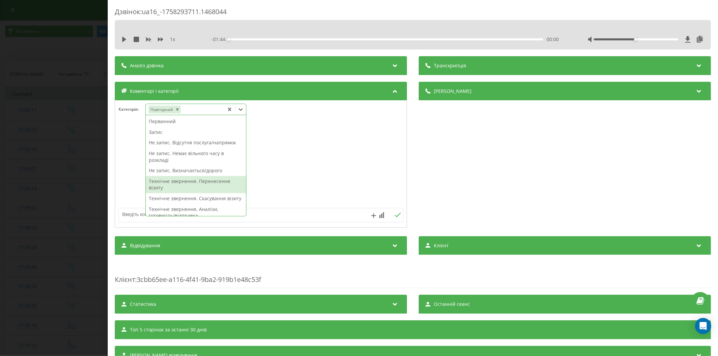
drag, startPoint x: 187, startPoint y: 183, endPoint x: 48, endPoint y: 264, distance: 160.5
click at [187, 184] on div "Технічне звернення. Перенесення візиту" at bounding box center [196, 184] width 100 height 17
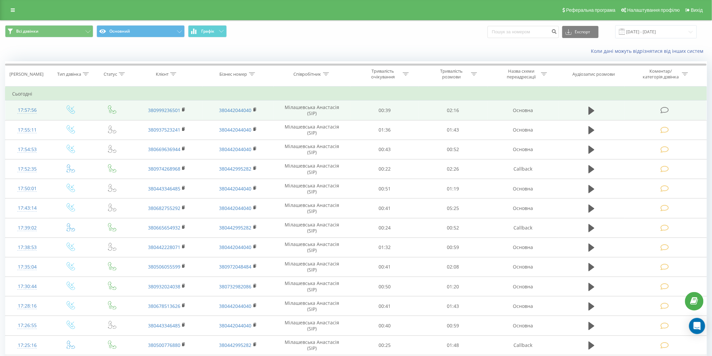
click at [665, 109] on icon at bounding box center [664, 110] width 8 height 7
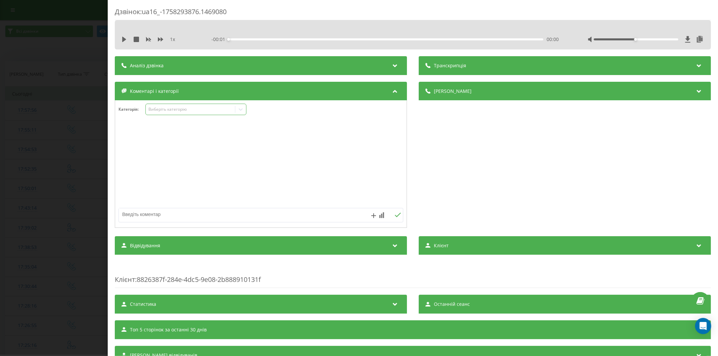
click at [161, 111] on div "Виберіть категорію" at bounding box center [190, 109] width 84 height 5
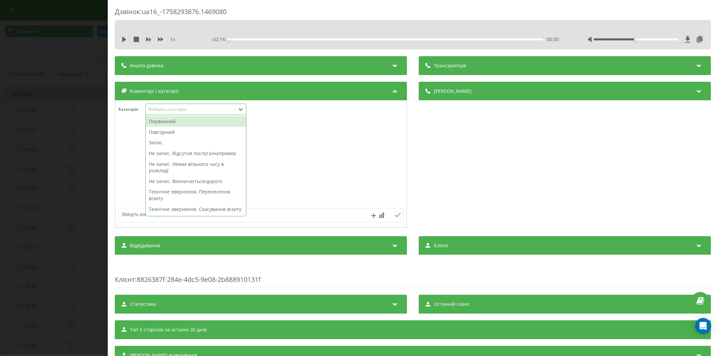
click at [167, 131] on div "Повторний" at bounding box center [196, 132] width 100 height 11
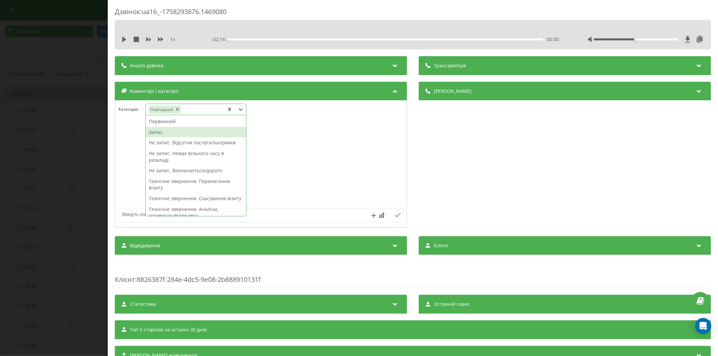
click at [170, 130] on div "Запис" at bounding box center [196, 132] width 100 height 11
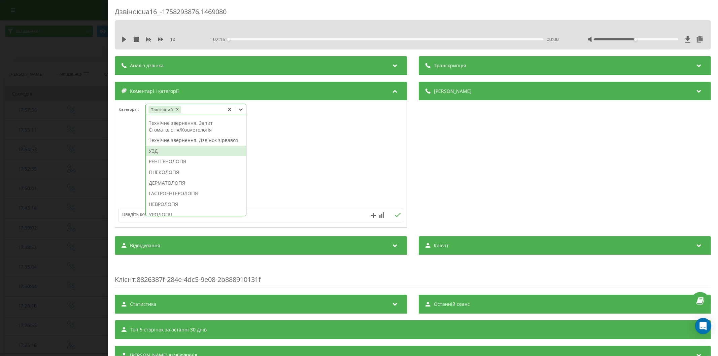
scroll to position [176, 0]
click at [170, 177] on div "ГІНЕКОЛОГІЯ" at bounding box center [196, 172] width 100 height 11
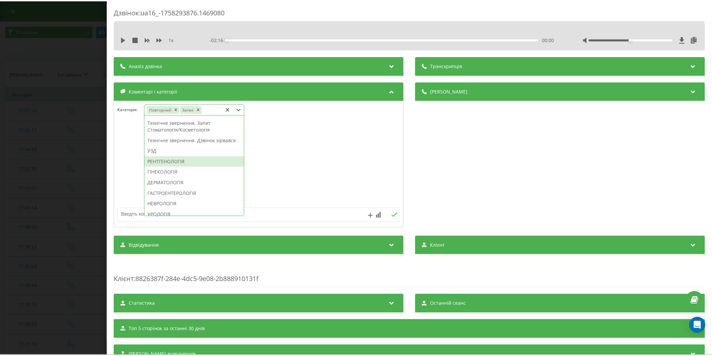
scroll to position [143, 0]
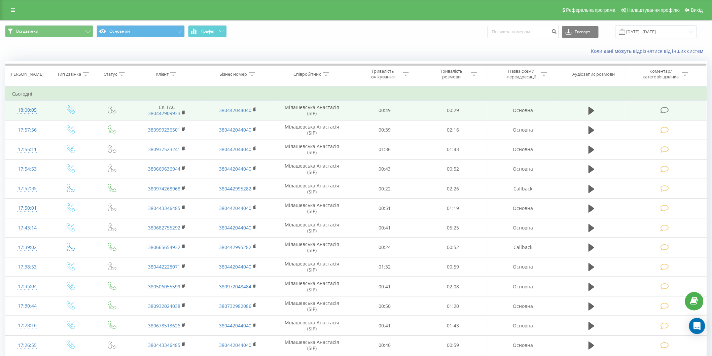
click at [667, 107] on icon at bounding box center [664, 110] width 8 height 7
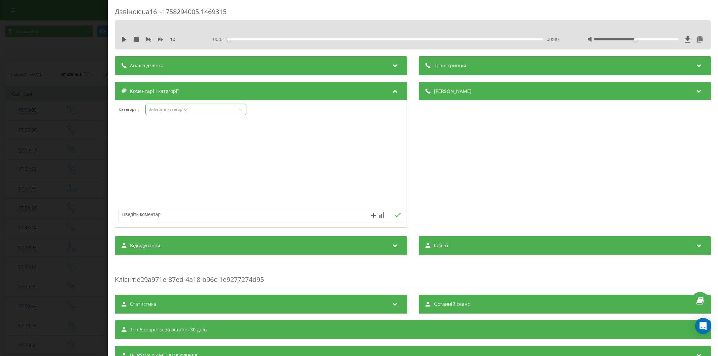
click at [170, 106] on div "Виберіть категорію" at bounding box center [195, 109] width 101 height 11
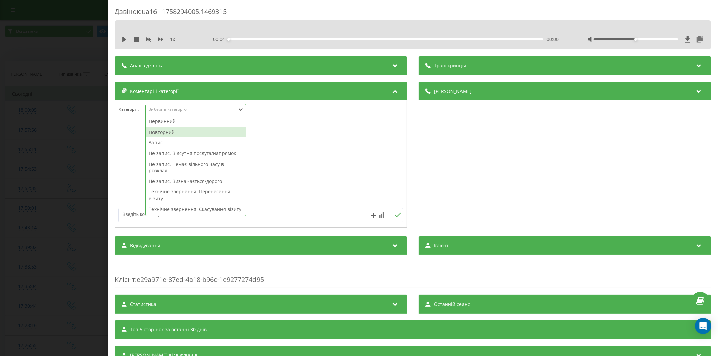
click at [174, 133] on div "Повторний" at bounding box center [196, 132] width 100 height 11
click at [180, 150] on div "Не запис. Відсутня послуга/напрямок" at bounding box center [196, 153] width 100 height 11
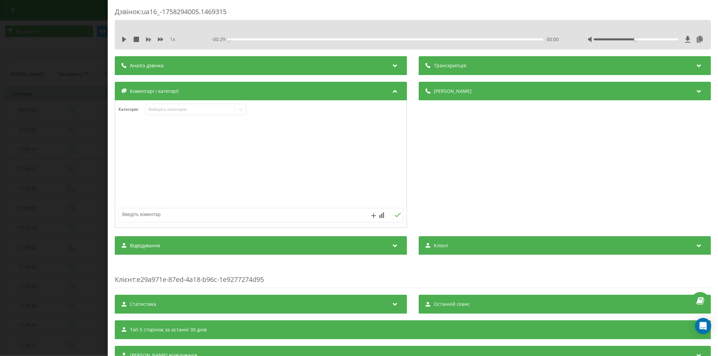
click at [137, 213] on textarea at bounding box center [232, 214] width 227 height 12
type textarea "т"
type textarea "дит.травматолог"
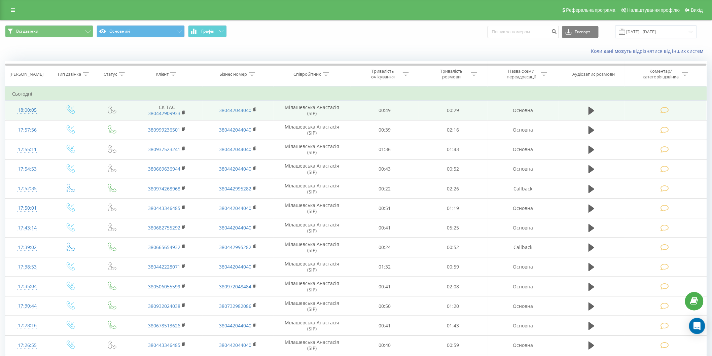
click at [663, 108] on icon at bounding box center [664, 110] width 8 height 7
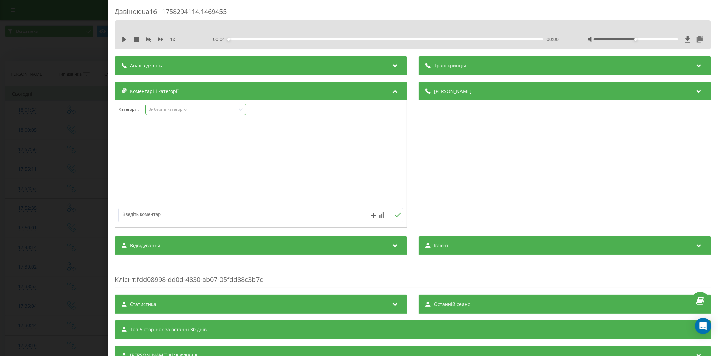
click at [171, 108] on div "Виберіть категорію" at bounding box center [190, 109] width 84 height 5
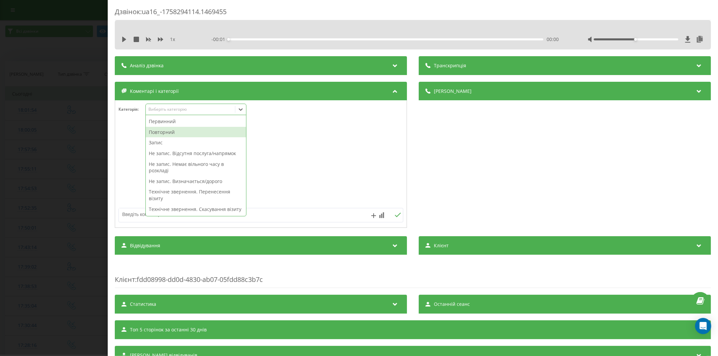
click at [166, 132] on div "Повторний" at bounding box center [196, 132] width 100 height 11
click at [169, 144] on div "Не запис. Відсутня послуга/напрямок" at bounding box center [196, 142] width 100 height 11
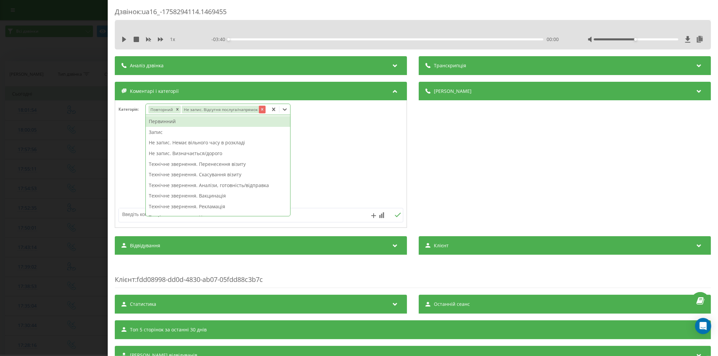
click at [260, 109] on icon "Remove Не запис. Відсутня послуга/напрямок" at bounding box center [261, 109] width 5 height 5
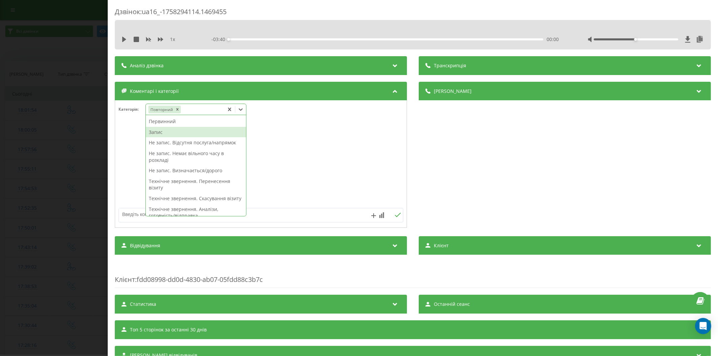
click at [178, 129] on div "Запис" at bounding box center [196, 132] width 100 height 11
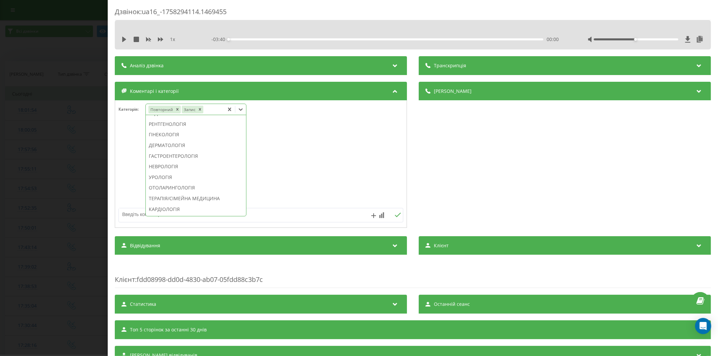
scroll to position [251, 0]
click at [173, 145] on div "УРОЛОГІЯ" at bounding box center [196, 140] width 100 height 11
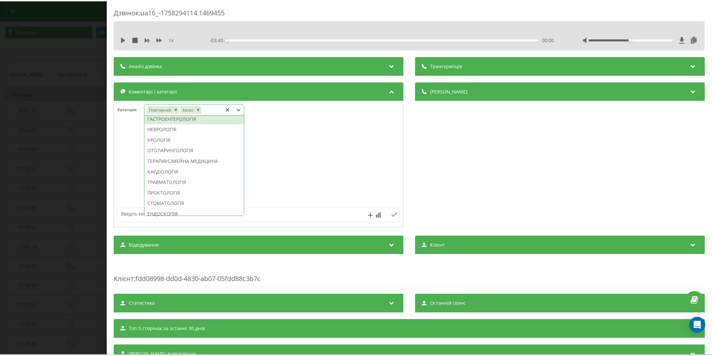
scroll to position [211, 0]
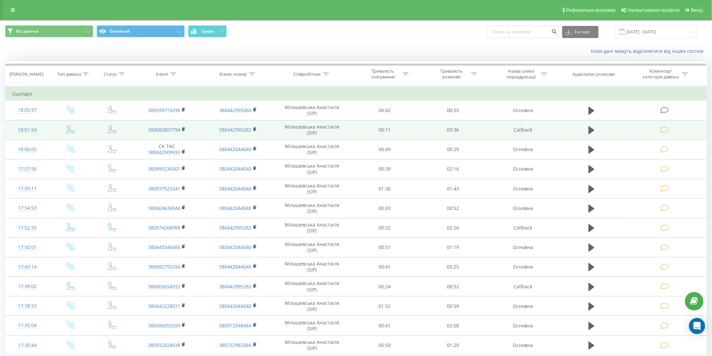
click at [663, 109] on icon at bounding box center [664, 110] width 8 height 7
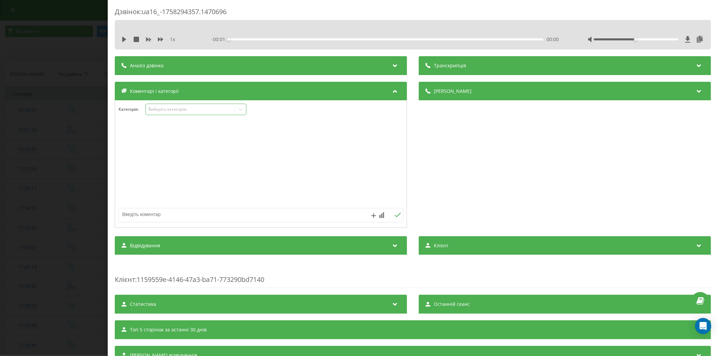
click at [159, 113] on div "Виберіть категорію" at bounding box center [190, 109] width 89 height 6
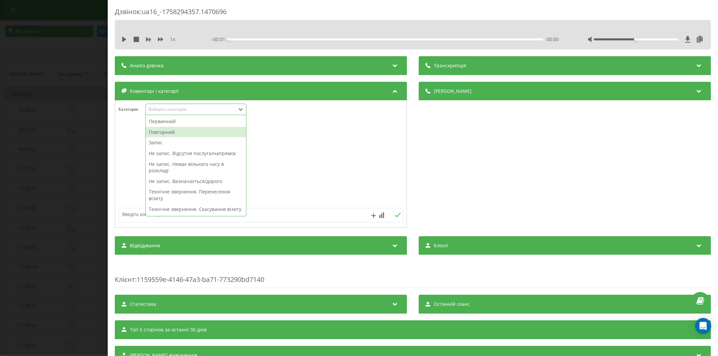
click at [169, 132] on div "Повторний" at bounding box center [196, 132] width 100 height 11
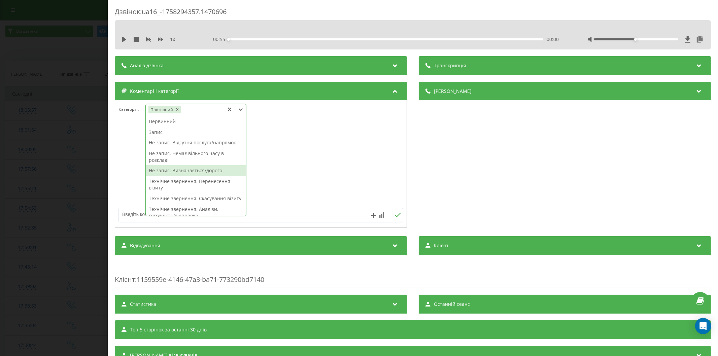
click at [187, 168] on div "Не запис. Визначається/дорого" at bounding box center [196, 170] width 100 height 11
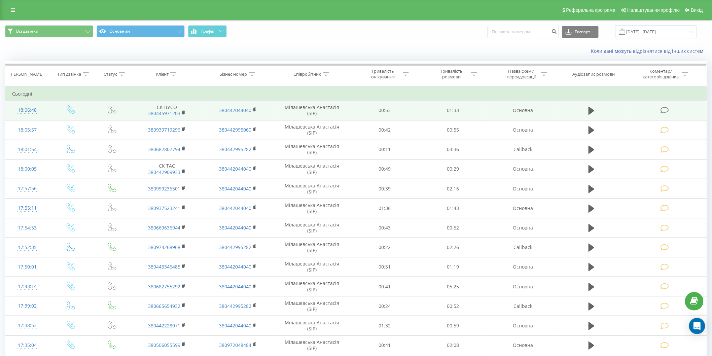
click at [665, 108] on icon at bounding box center [664, 110] width 8 height 7
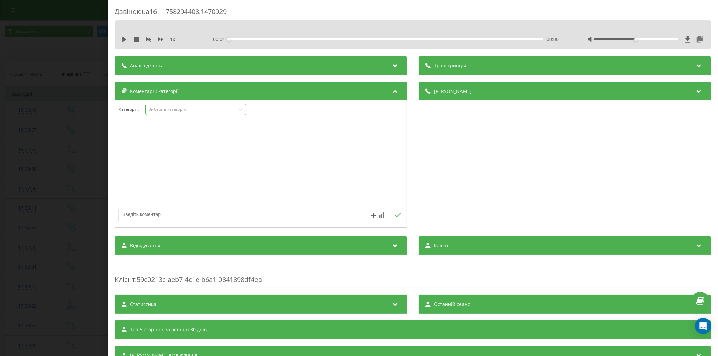
click at [173, 108] on div "Виберіть категорію" at bounding box center [190, 109] width 84 height 5
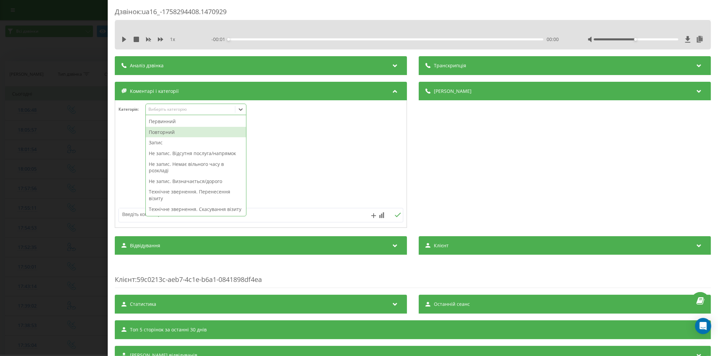
click at [166, 132] on div "Повторний" at bounding box center [196, 132] width 100 height 11
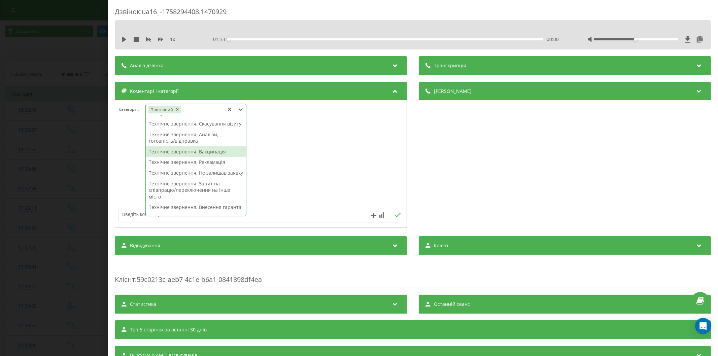
scroll to position [112, 0]
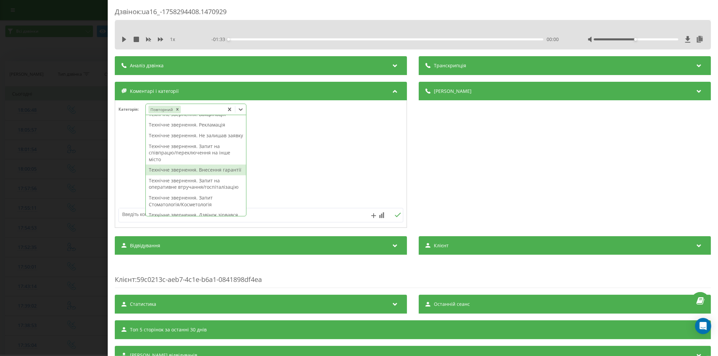
click at [191, 175] on div "Технічне звернення. Внесення гарантії" at bounding box center [196, 170] width 100 height 11
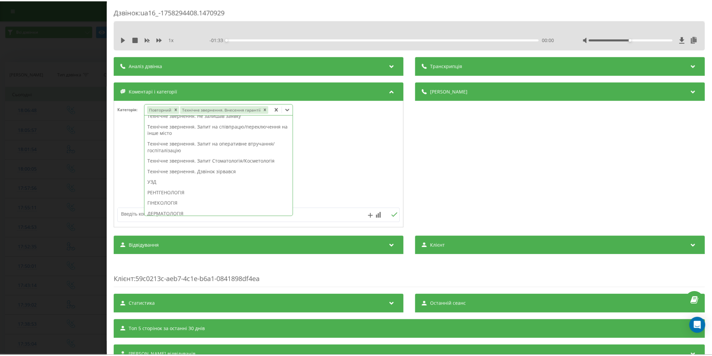
scroll to position [93, 0]
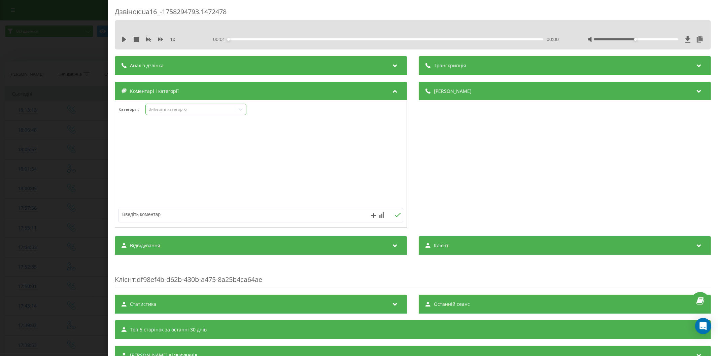
click at [172, 108] on div "Виберіть категорію" at bounding box center [190, 109] width 84 height 5
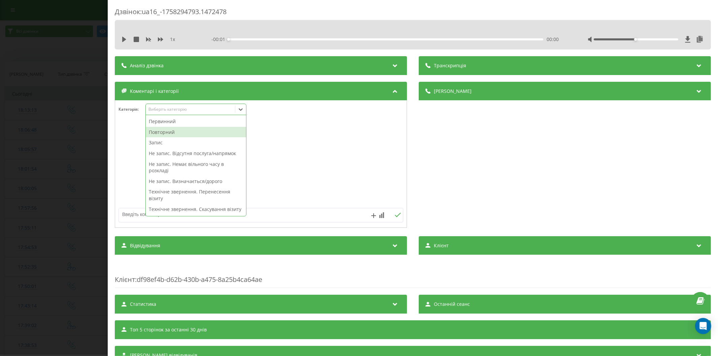
click at [162, 130] on div "Повторний" at bounding box center [196, 132] width 100 height 11
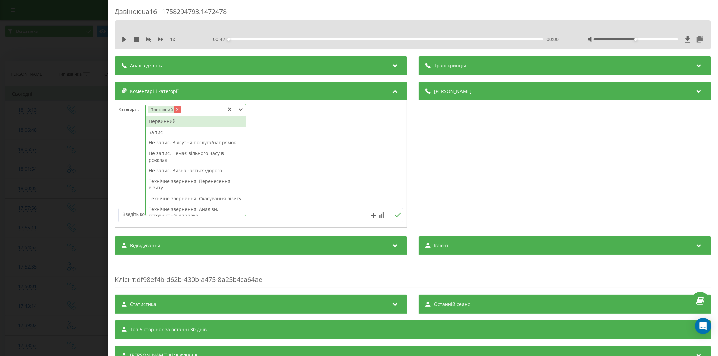
click at [177, 110] on icon "Remove Повторний" at bounding box center [177, 109] width 2 height 2
click at [174, 122] on div "Первинний" at bounding box center [196, 121] width 100 height 11
click at [178, 169] on div "Не запис. Визначається/дорого" at bounding box center [196, 170] width 100 height 11
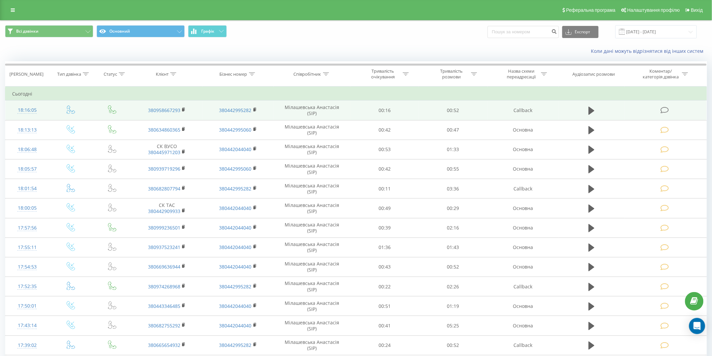
click at [665, 108] on icon at bounding box center [664, 110] width 8 height 7
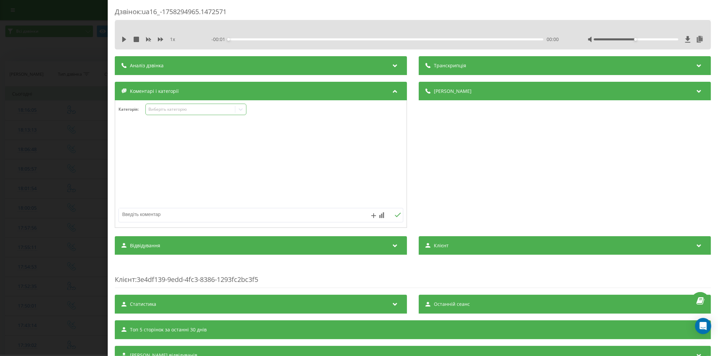
click at [182, 108] on div "Виберіть категорію" at bounding box center [190, 109] width 84 height 5
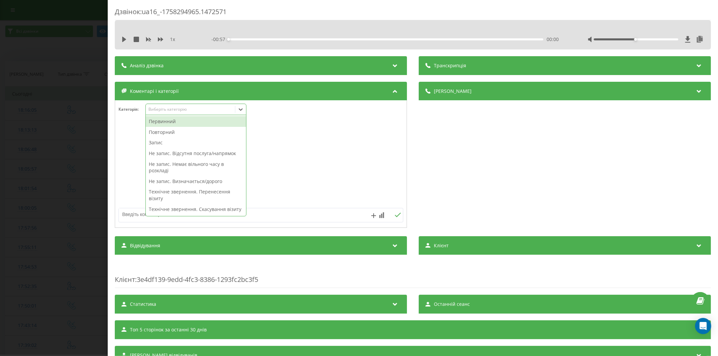
click at [171, 125] on div "Первинний" at bounding box center [196, 121] width 100 height 11
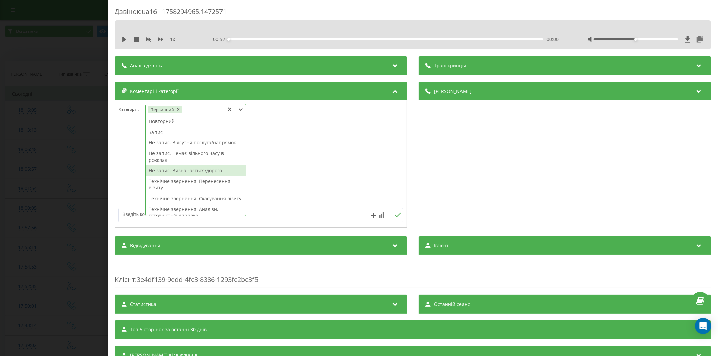
click at [197, 171] on div "Не запис. Визначається/дорого" at bounding box center [196, 170] width 100 height 11
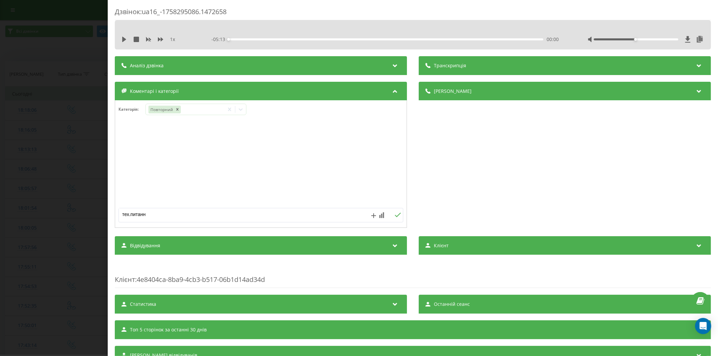
type textarea "тех.питання"
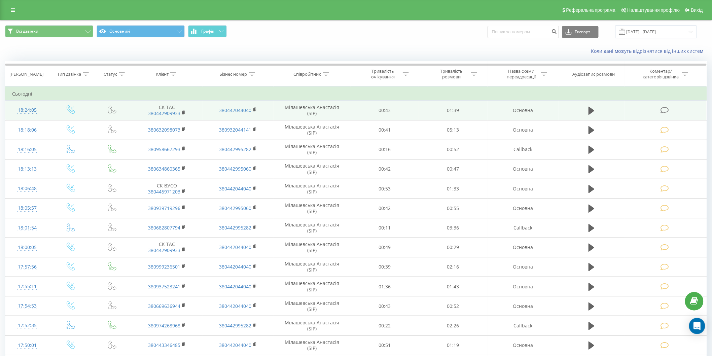
click at [662, 110] on icon at bounding box center [664, 110] width 8 height 7
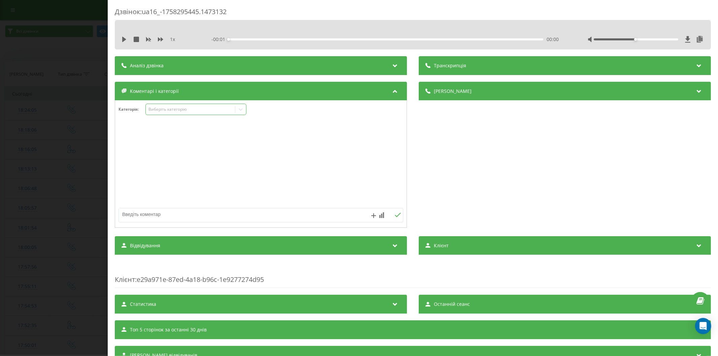
click at [185, 109] on div "Виберіть категорію" at bounding box center [190, 109] width 84 height 5
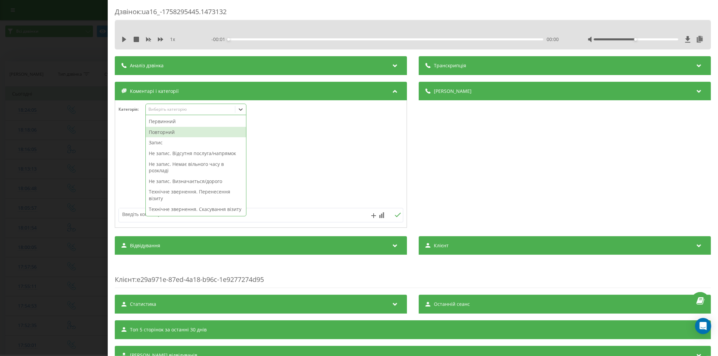
click at [189, 134] on div "Повторний" at bounding box center [196, 132] width 100 height 11
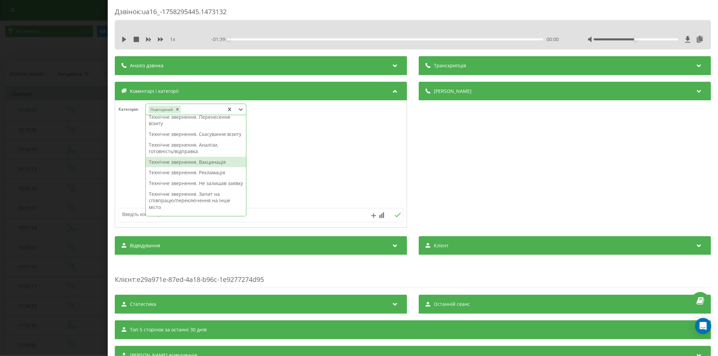
scroll to position [102, 0]
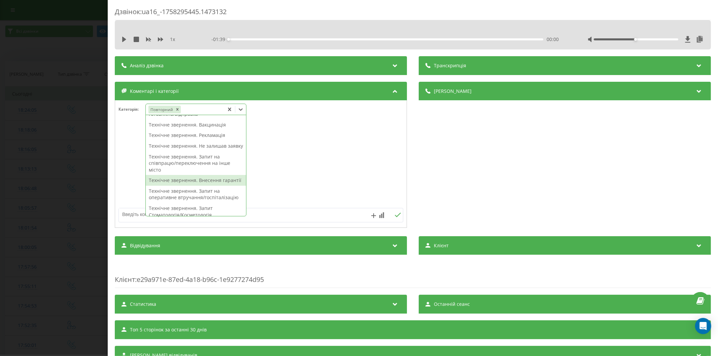
click at [223, 186] on div "Технічне звернення. Внесення гарантії" at bounding box center [196, 180] width 100 height 11
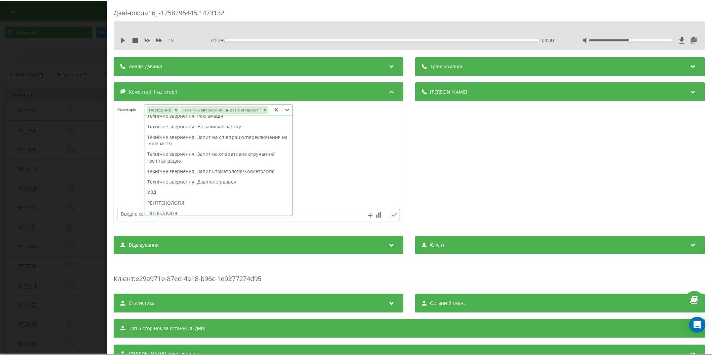
scroll to position [82, 0]
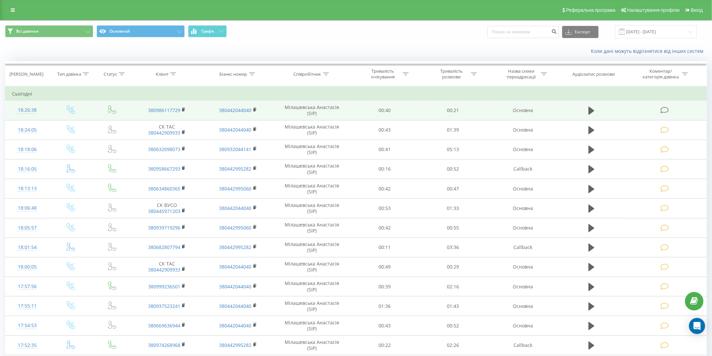
click at [668, 110] on icon at bounding box center [664, 110] width 8 height 7
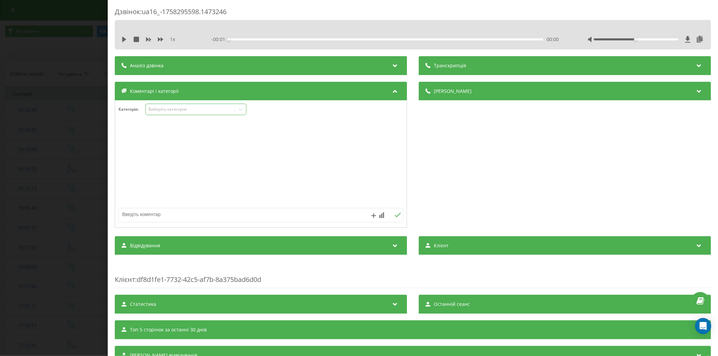
click at [191, 113] on div "Виберіть категорію" at bounding box center [195, 109] width 101 height 11
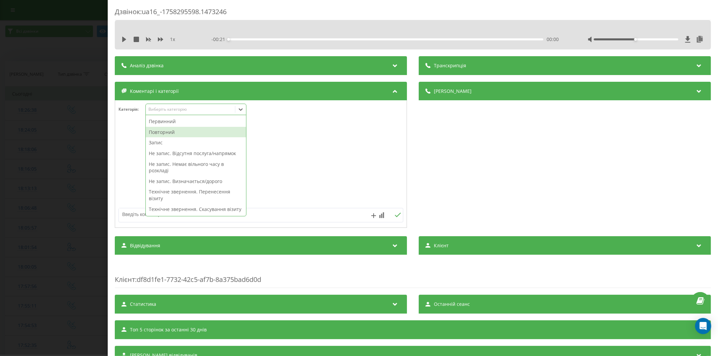
click at [189, 136] on div "Повторний" at bounding box center [196, 132] width 100 height 11
click at [190, 143] on div "Не запис. Відсутня послуга/напрямок" at bounding box center [196, 142] width 100 height 11
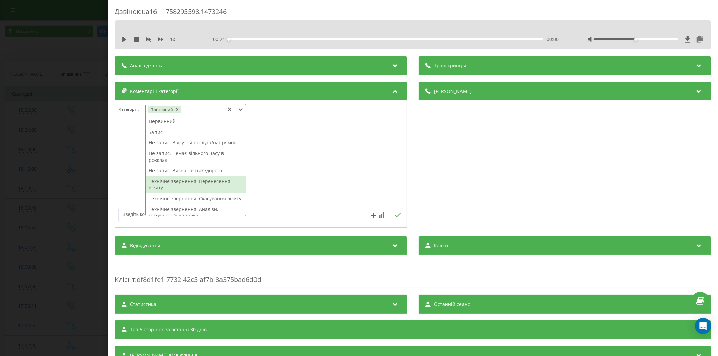
click at [130, 216] on textarea at bounding box center [232, 214] width 227 height 12
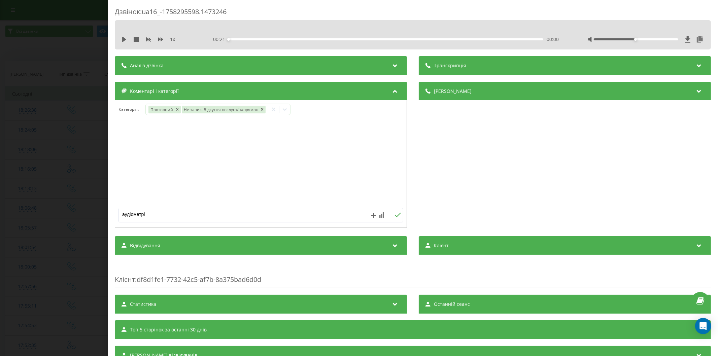
type textarea "аудіометрія"
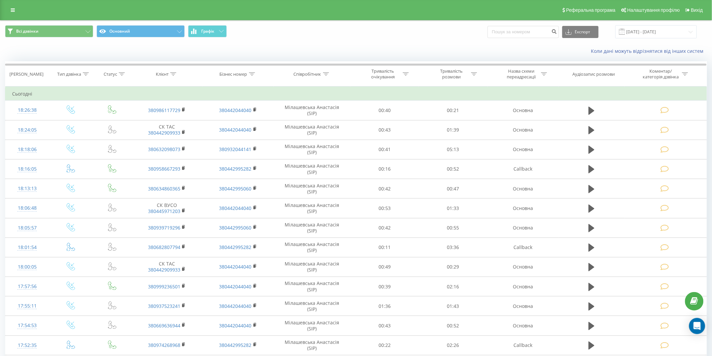
click at [439, 54] on div "Коли дані можуть відрізнятися вiд інших систем" at bounding box center [489, 51] width 444 height 7
click at [360, 88] on td "Сьогодні" at bounding box center [355, 93] width 701 height 13
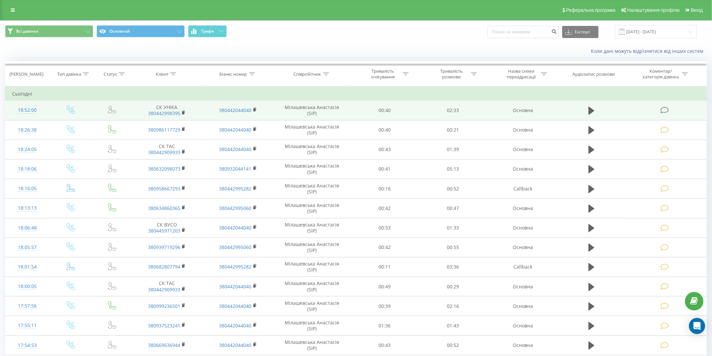
click at [666, 109] on icon at bounding box center [664, 110] width 8 height 7
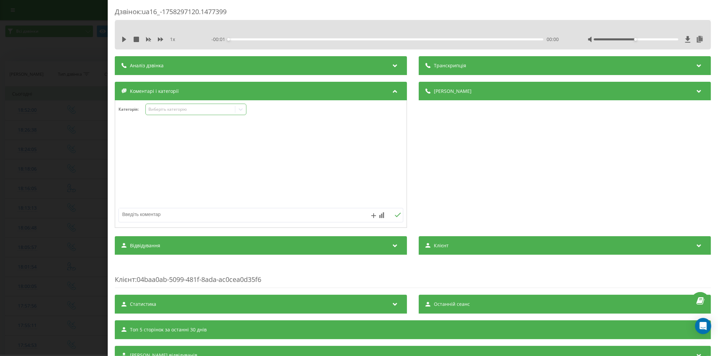
click at [196, 110] on div "Виберіть категорію" at bounding box center [190, 109] width 84 height 5
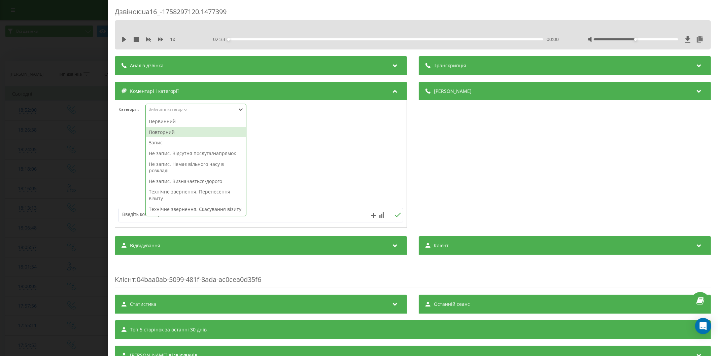
click at [181, 131] on div "Повторний" at bounding box center [196, 132] width 100 height 11
click at [169, 146] on div "Запис" at bounding box center [196, 142] width 100 height 11
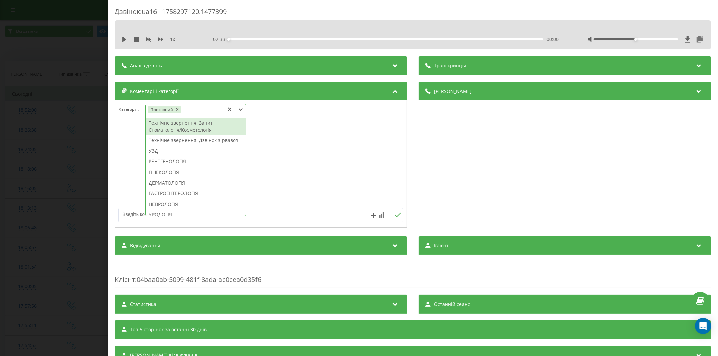
scroll to position [176, 0]
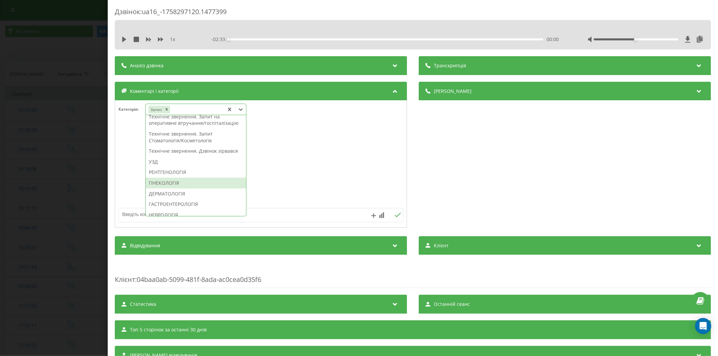
click at [187, 188] on div "ГІНЕКОЛОГІЯ" at bounding box center [196, 183] width 100 height 11
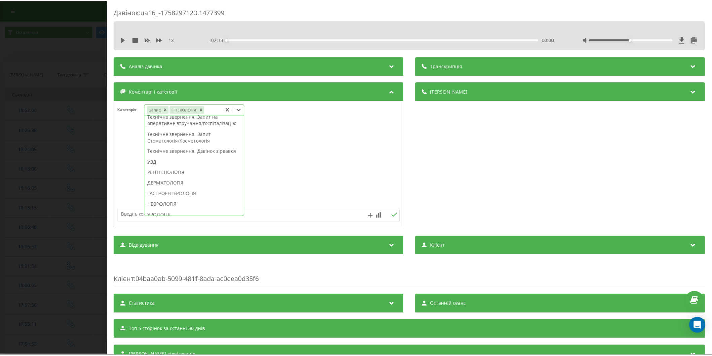
scroll to position [0, 0]
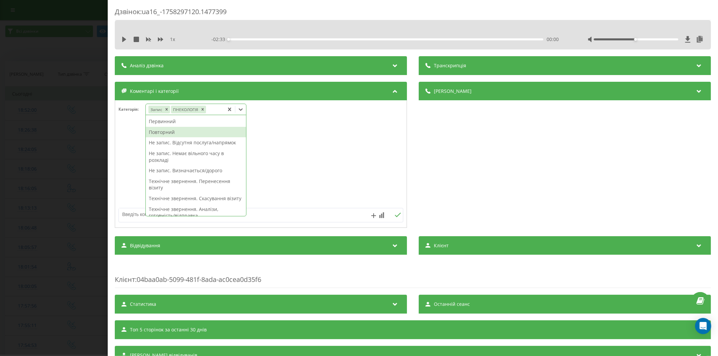
click at [168, 129] on div "Повторний" at bounding box center [196, 132] width 100 height 11
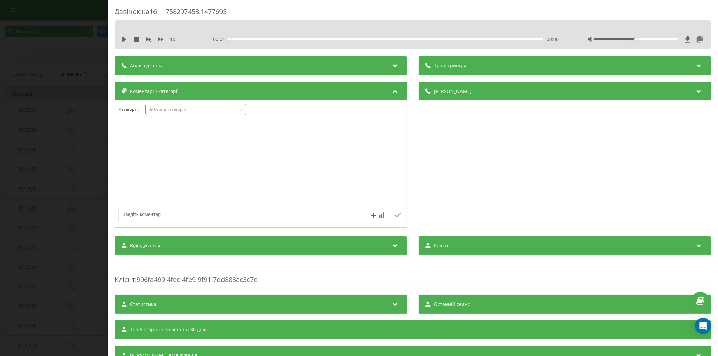
click div "Виберіть категорію"
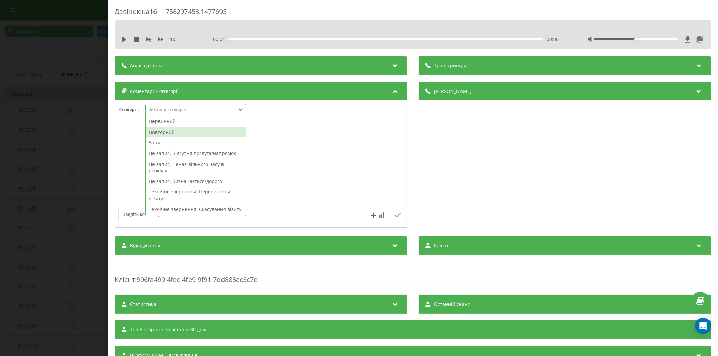
click div "Повторний"
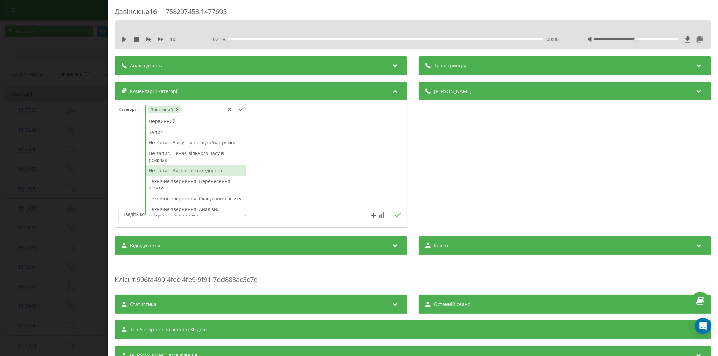
click div "Не запис. Визначається/дорого"
